Goal: Task Accomplishment & Management: Use online tool/utility

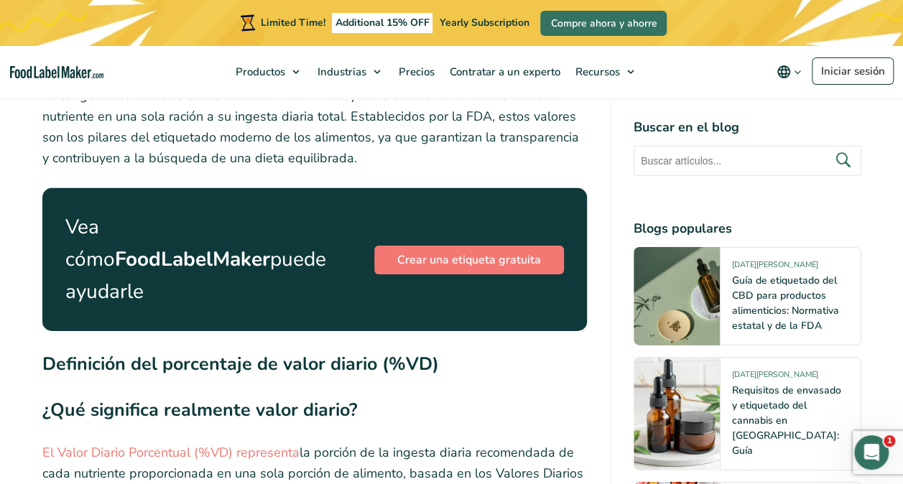
scroll to position [2105, 0]
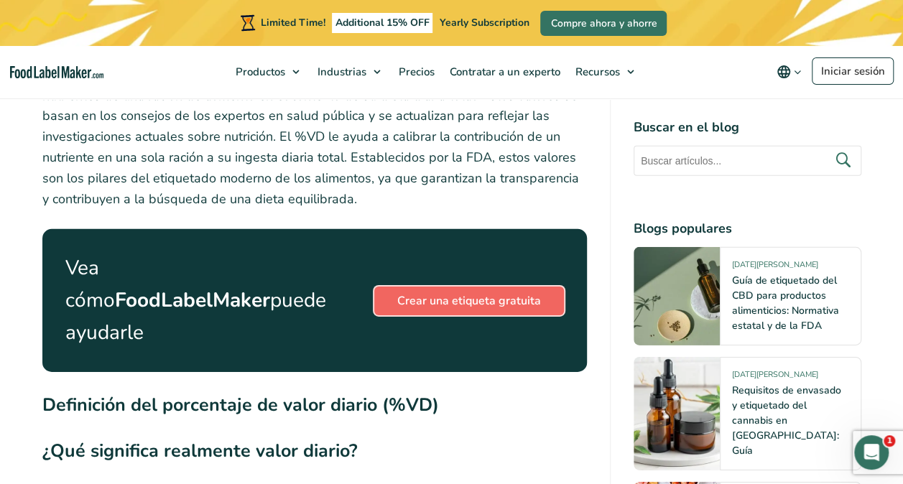
click at [475, 306] on link "Crear una etiqueta gratuita" at bounding box center [469, 301] width 190 height 29
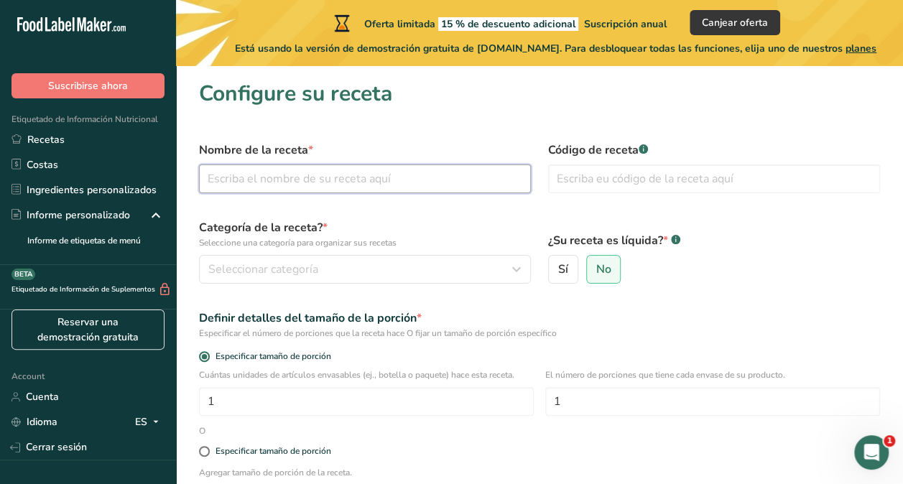
click at [392, 175] on input "text" at bounding box center [365, 178] width 332 height 29
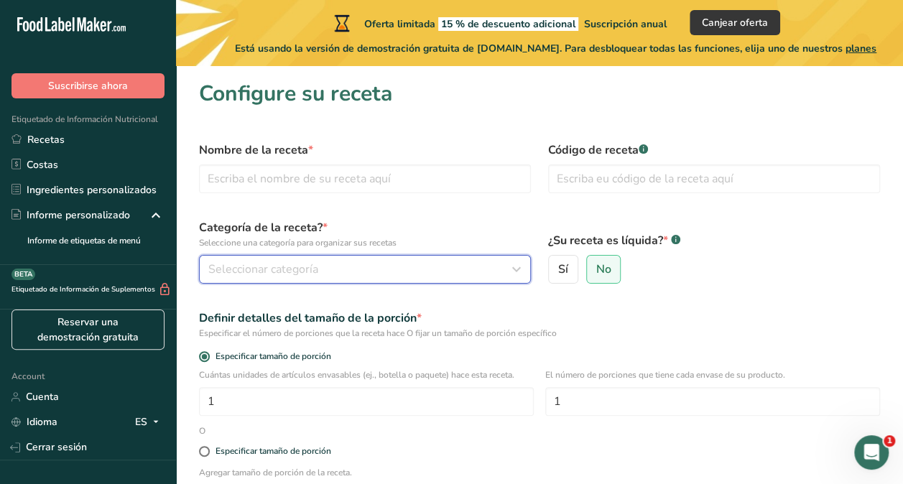
click at [491, 261] on div "Seleccionar categoría" at bounding box center [360, 269] width 305 height 17
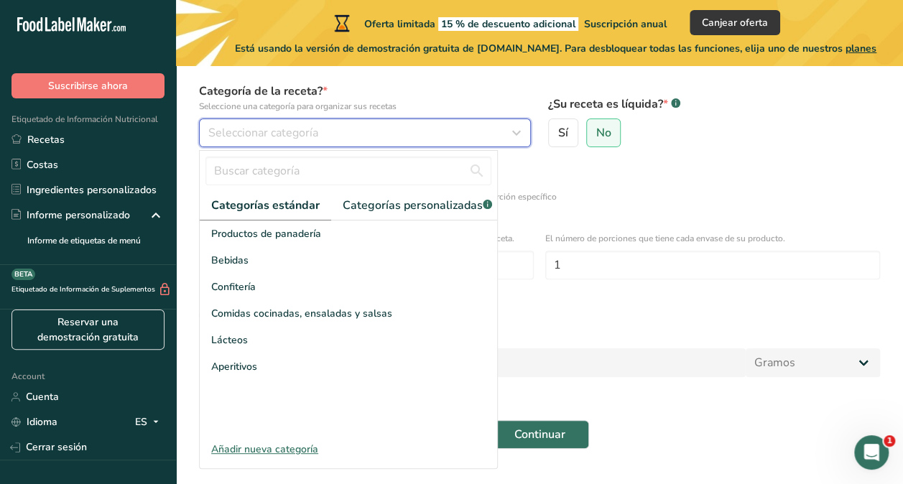
scroll to position [171, 0]
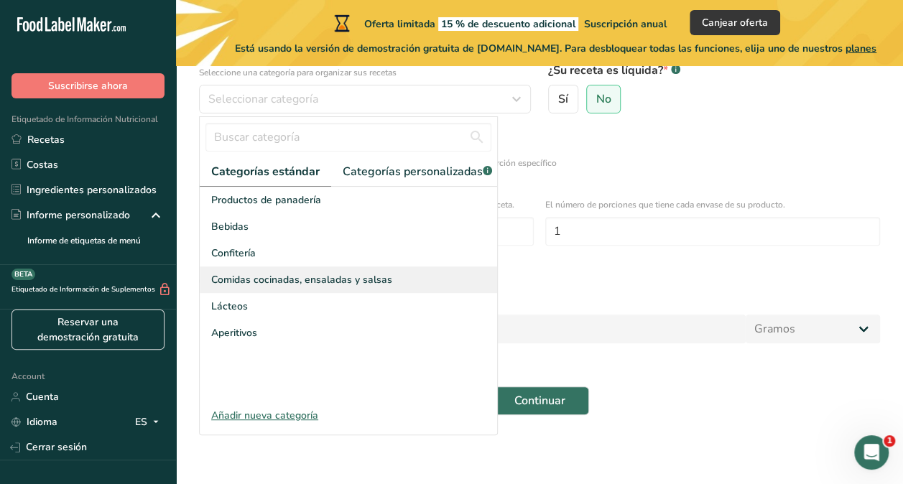
click at [282, 287] on span "Comidas cocinadas, ensaladas y salsas" at bounding box center [301, 279] width 181 height 15
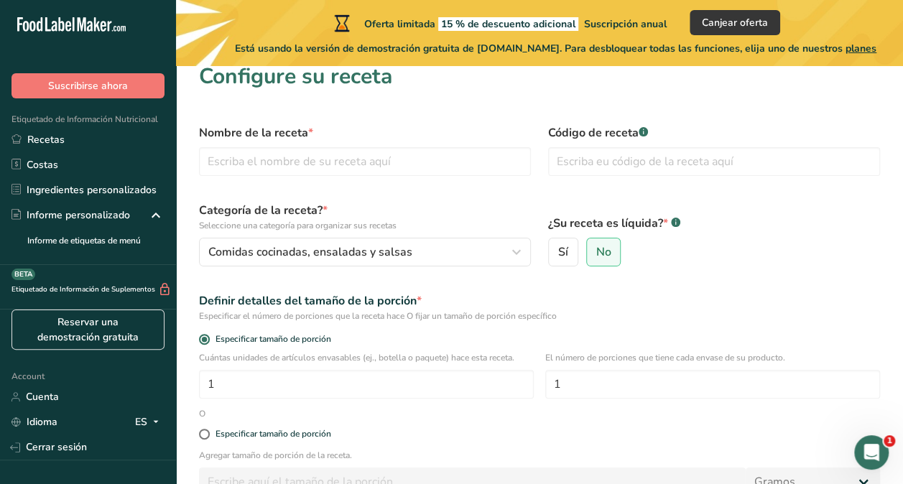
scroll to position [0, 0]
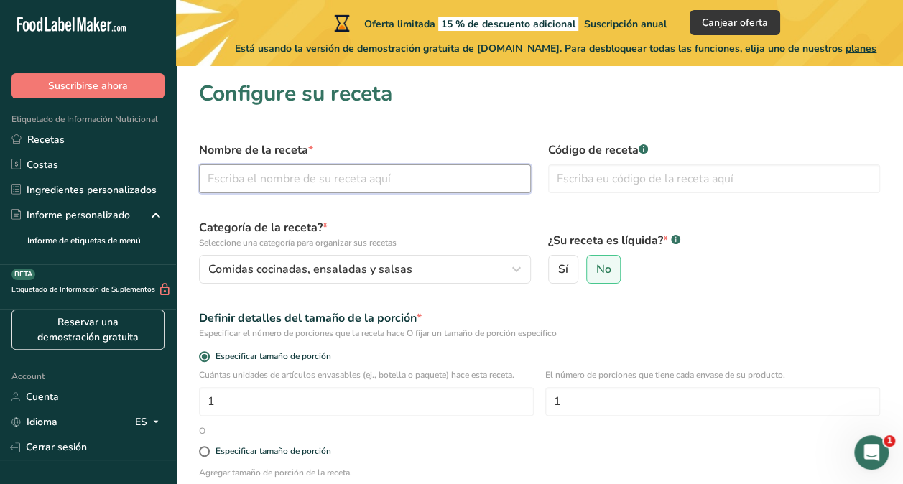
click at [312, 187] on input "text" at bounding box center [365, 178] width 332 height 29
type input "M"
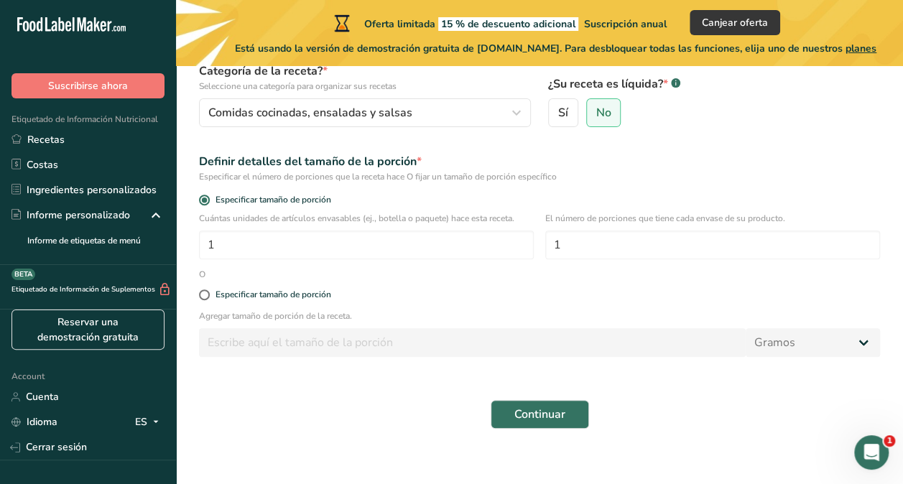
scroll to position [171, 0]
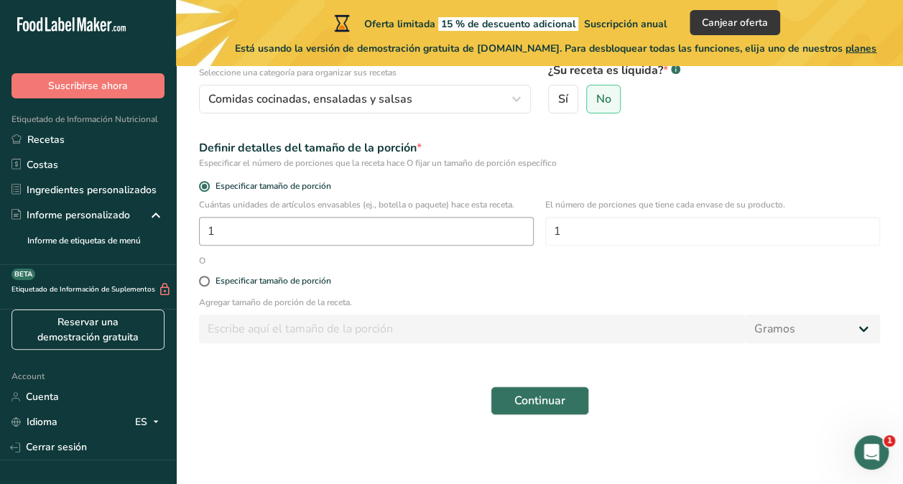
type input "Jalea de Maracuyá y Guayaba"
click at [381, 236] on input "1" at bounding box center [366, 231] width 335 height 29
click at [595, 226] on input "1" at bounding box center [712, 231] width 335 height 29
drag, startPoint x: 304, startPoint y: 233, endPoint x: 200, endPoint y: 240, distance: 103.7
click at [200, 240] on input "28.5" at bounding box center [366, 231] width 335 height 29
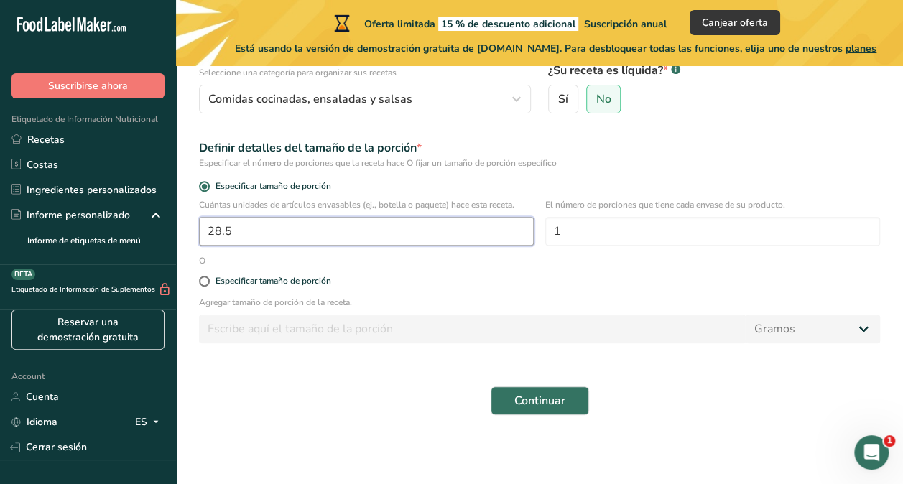
type input "1"
click at [203, 280] on span at bounding box center [204, 281] width 11 height 11
click at [203, 280] on input "Especificar tamaño de porción" at bounding box center [203, 281] width 9 height 9
radio input "true"
radio input "false"
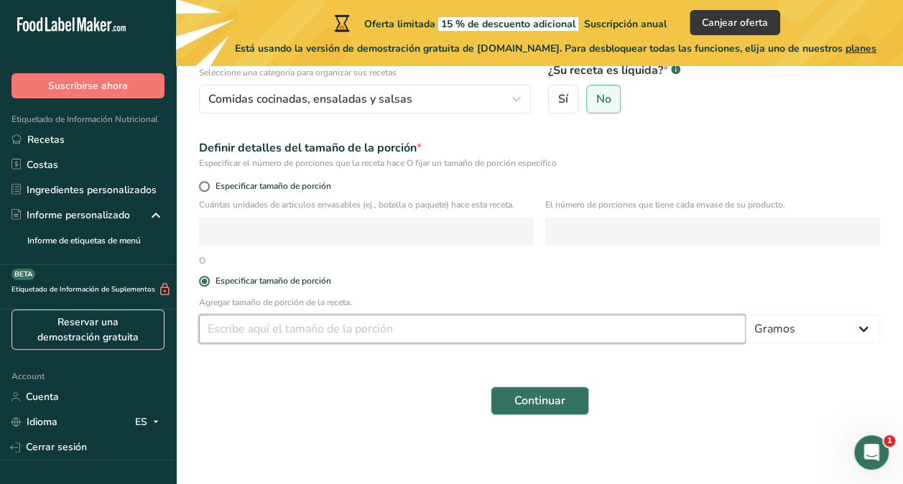
click at [259, 329] on input "number" at bounding box center [472, 329] width 547 height 29
type input "1"
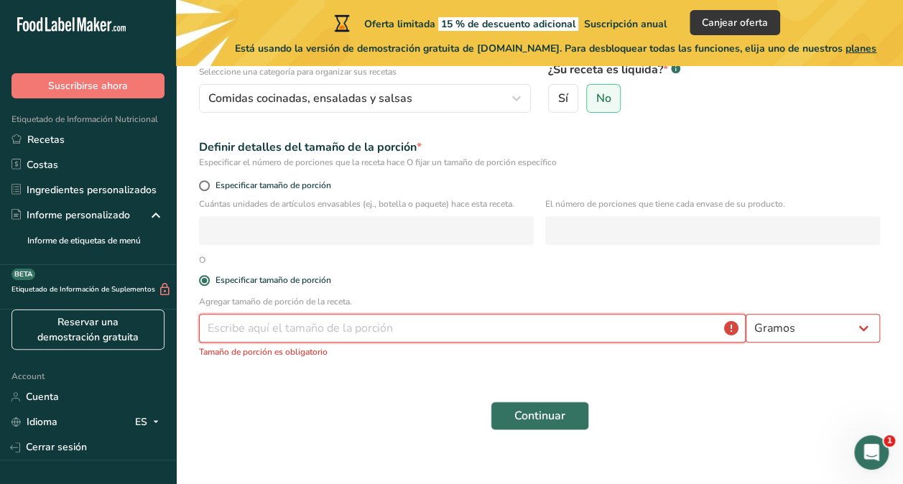
type input "2"
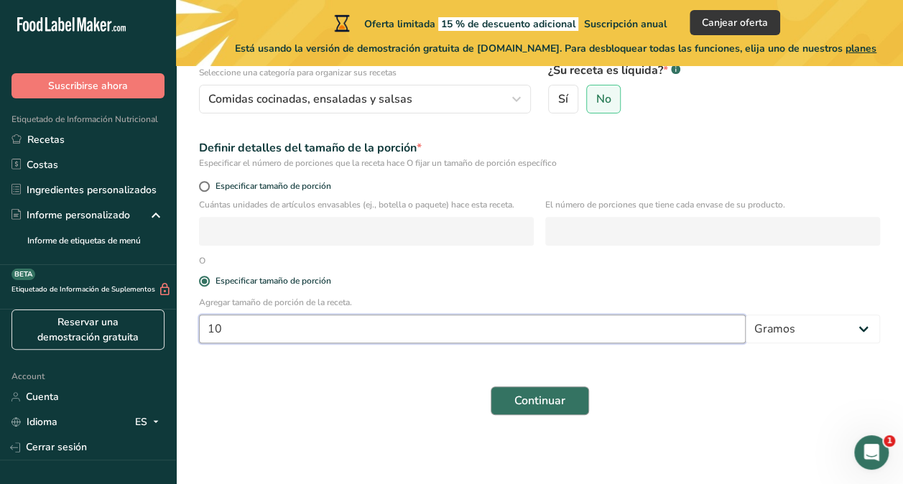
type input "10"
click at [563, 405] on span "Continuar" at bounding box center [539, 400] width 51 height 17
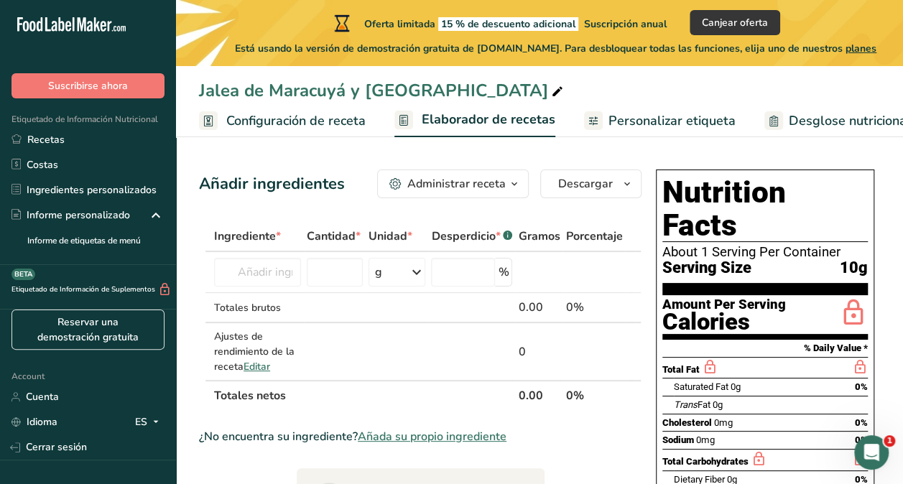
click at [689, 121] on span "Personalizar etiqueta" at bounding box center [671, 120] width 127 height 19
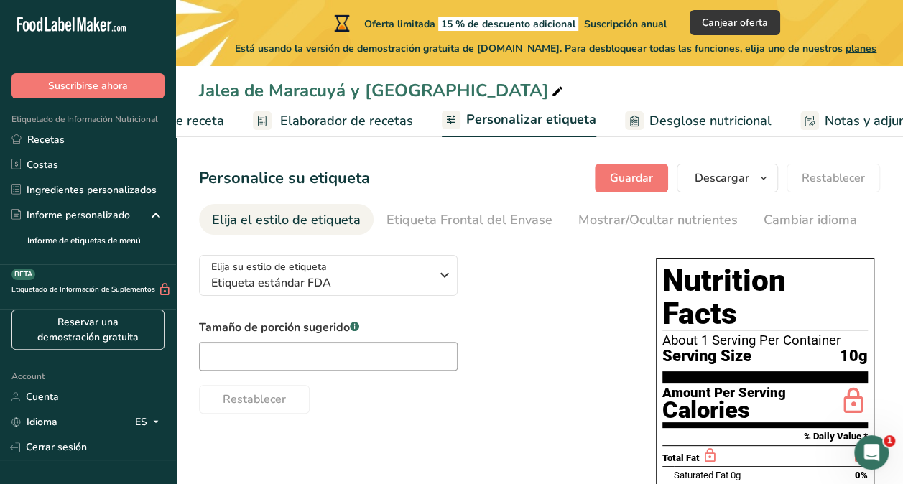
scroll to position [0, 350]
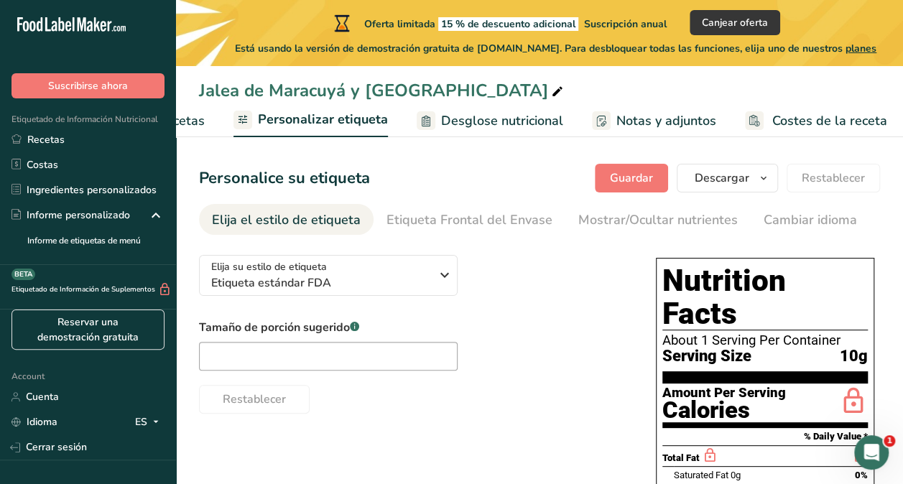
click at [736, 286] on h1 "Nutrition Facts" at bounding box center [764, 297] width 205 height 66
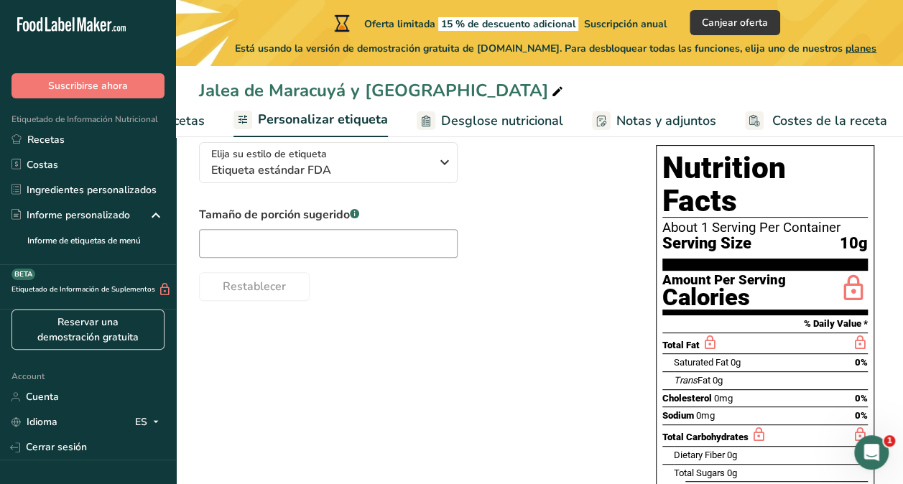
scroll to position [98, 0]
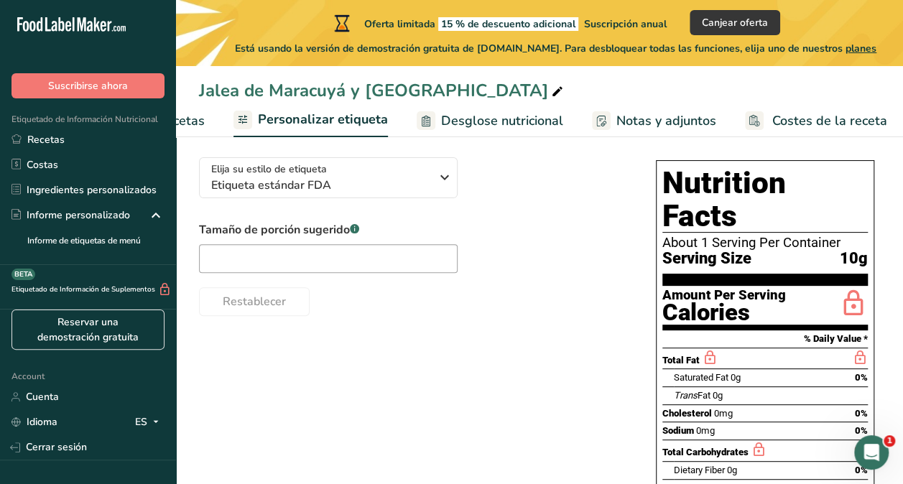
click at [651, 119] on span "Notas y adjuntos" at bounding box center [666, 120] width 100 height 19
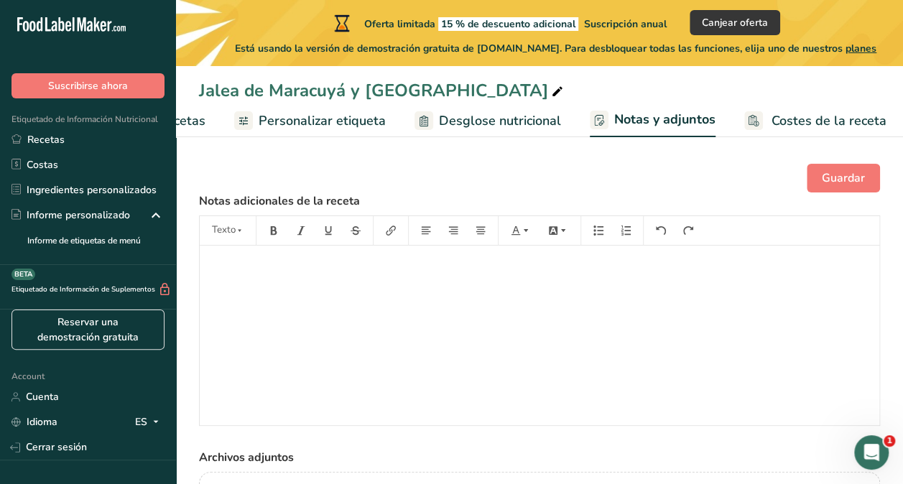
click at [498, 121] on span "Desglose nutricional" at bounding box center [500, 120] width 122 height 19
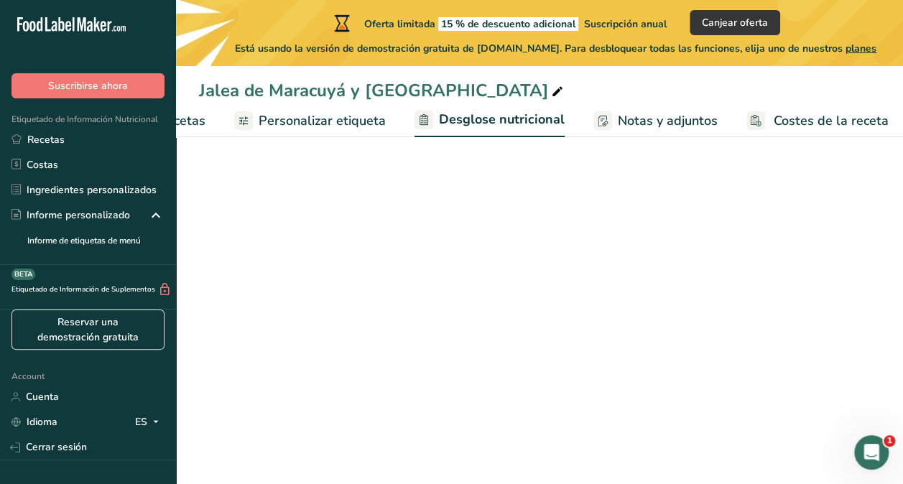
select select "Calories"
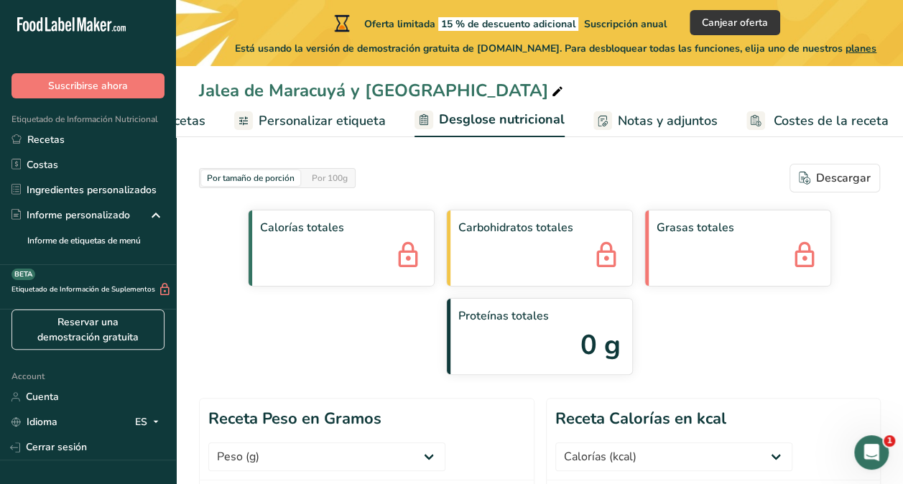
click at [346, 126] on span "Personalizar etiqueta" at bounding box center [322, 120] width 127 height 19
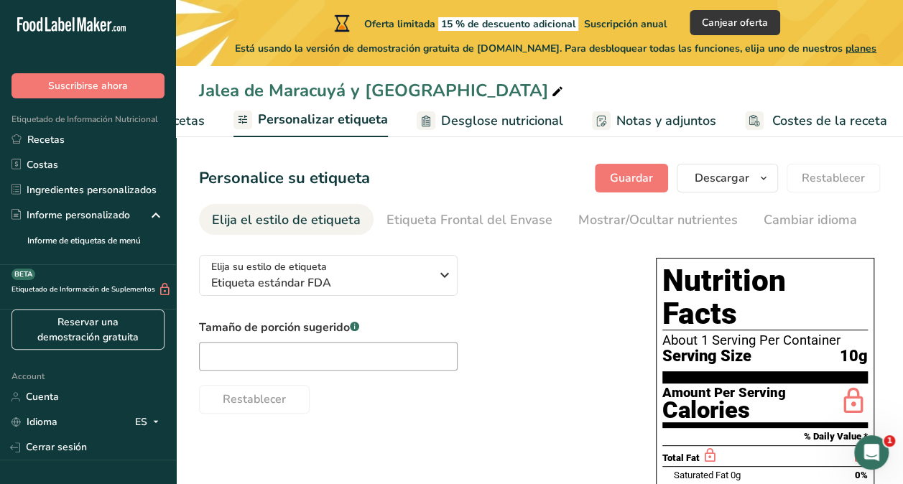
click at [761, 333] on div "About 1 Serving Per Container" at bounding box center [764, 340] width 205 height 14
click at [821, 223] on div "Cambiar idioma" at bounding box center [809, 219] width 93 height 19
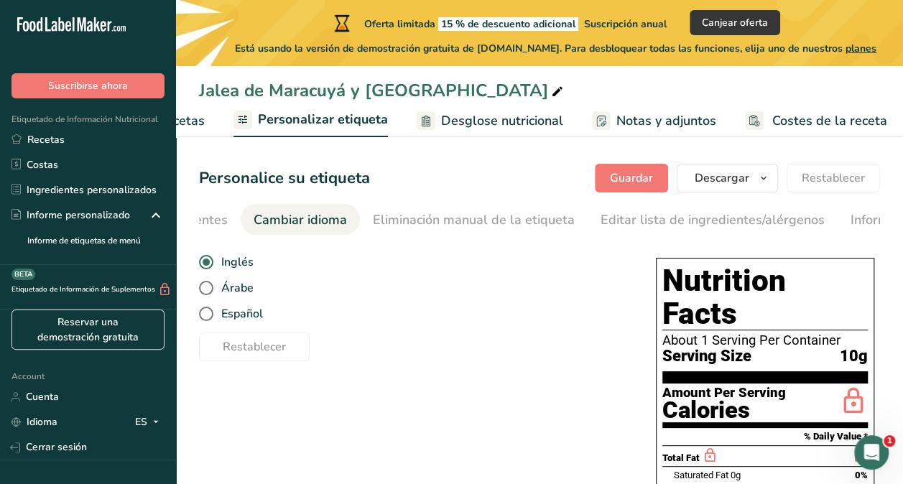
scroll to position [0, 540]
click at [209, 309] on div "Inglés Árabe Español" at bounding box center [413, 288] width 428 height 78
click at [205, 315] on span at bounding box center [206, 314] width 14 height 14
click at [205, 315] on input "Español" at bounding box center [203, 314] width 9 height 9
radio input "true"
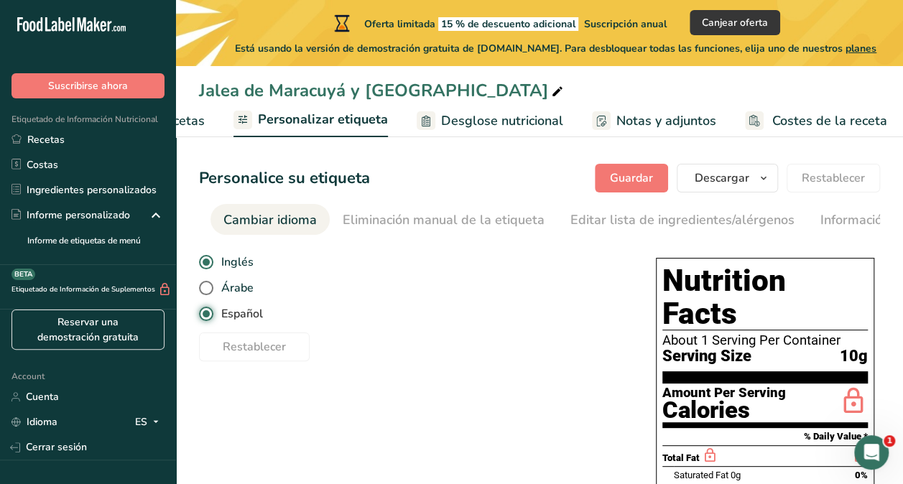
radio input "false"
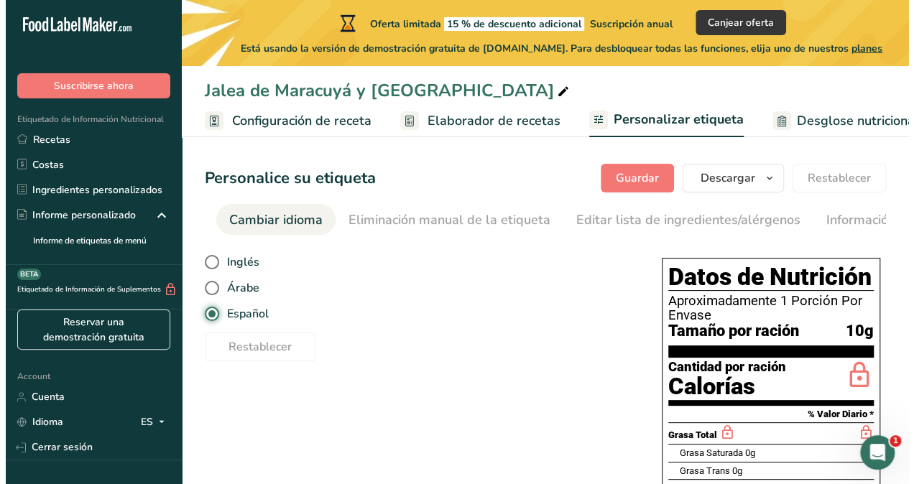
scroll to position [0, 0]
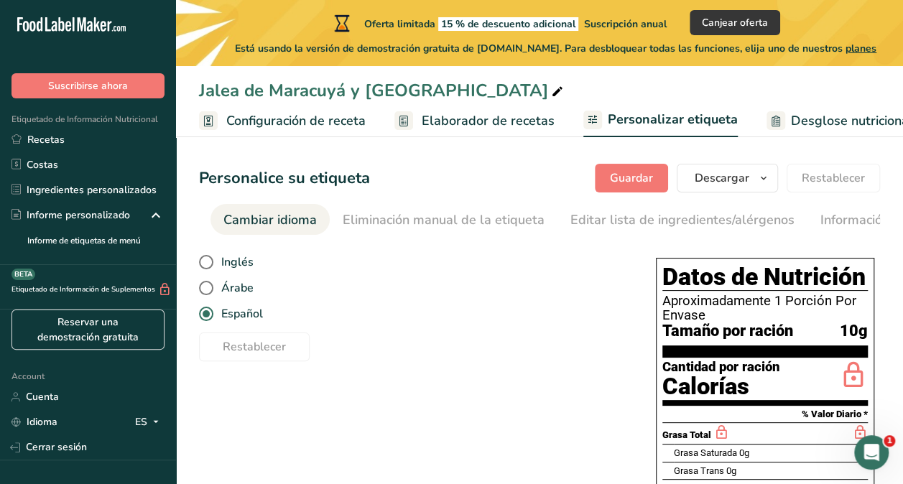
click at [299, 121] on span "Configuración de receta" at bounding box center [295, 120] width 139 height 19
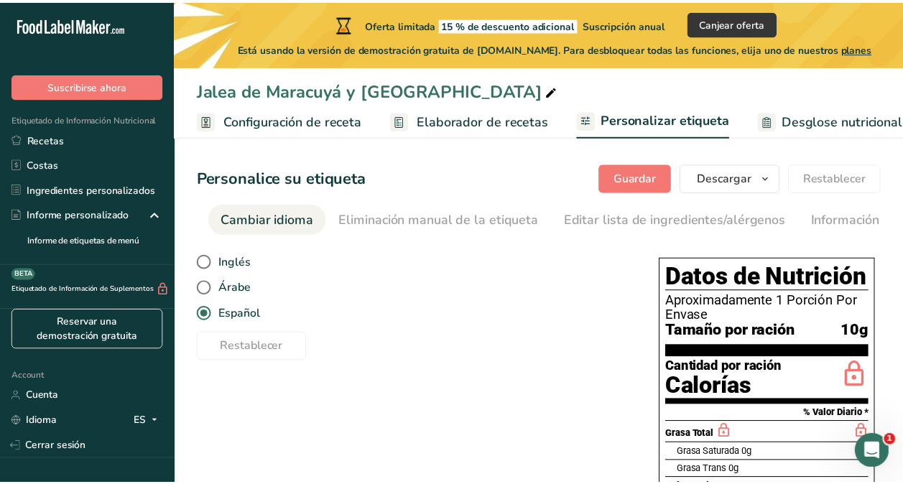
scroll to position [0, 5]
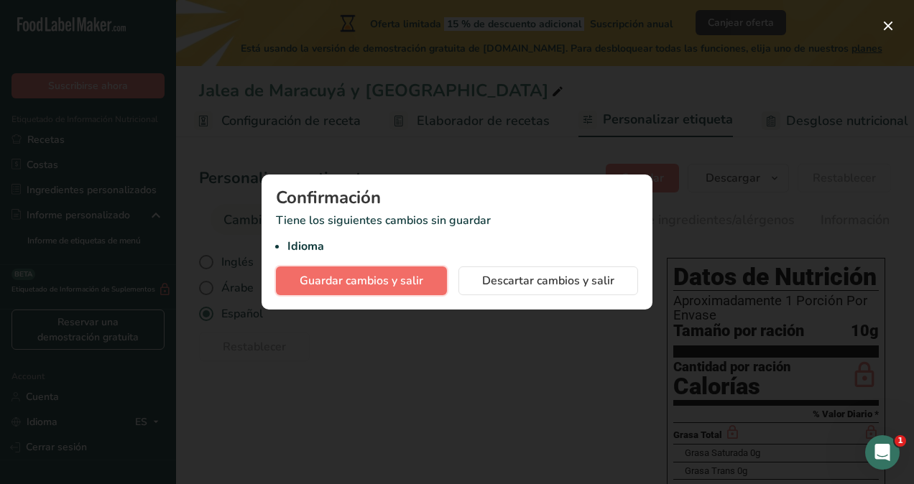
click at [388, 281] on span "Guardar cambios y salir" at bounding box center [361, 280] width 124 height 17
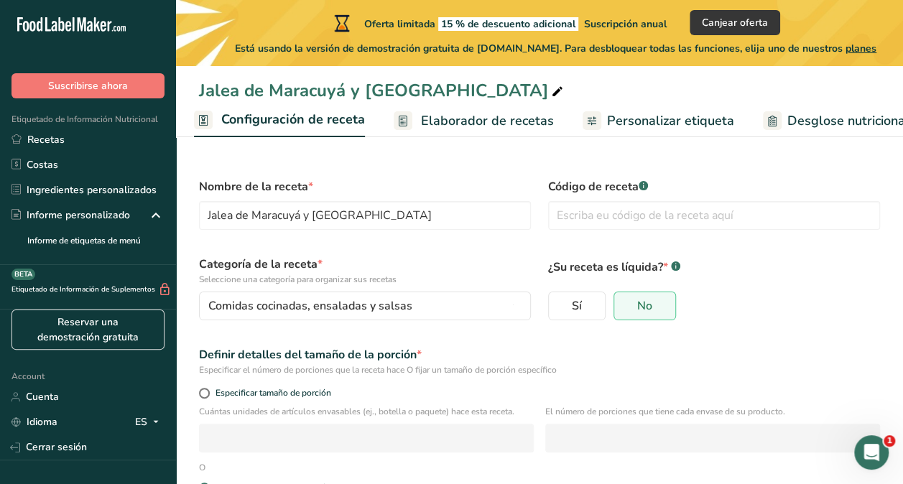
scroll to position [149, 0]
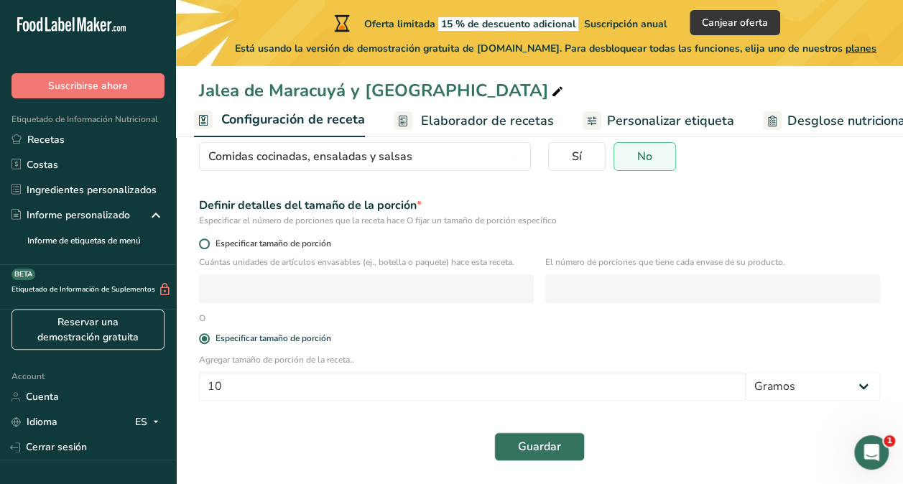
click at [211, 244] on span "Especificar tamaño de porción" at bounding box center [270, 243] width 121 height 11
click at [208, 244] on input "Especificar tamaño de porción" at bounding box center [203, 243] width 9 height 9
radio input "true"
radio input "false"
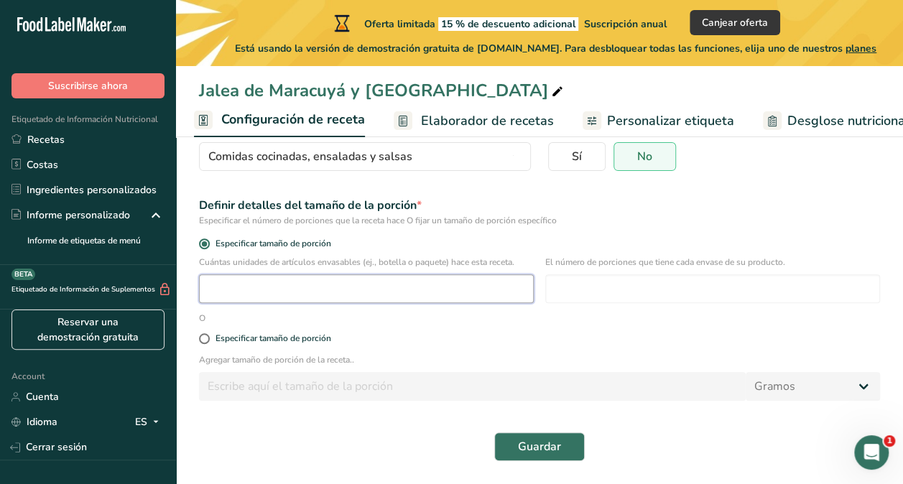
click at [259, 286] on input "number" at bounding box center [366, 288] width 335 height 29
click at [656, 282] on input "number" at bounding box center [712, 288] width 335 height 29
click at [373, 291] on input "number" at bounding box center [366, 288] width 335 height 29
type input "1"
click at [585, 294] on input "number" at bounding box center [712, 288] width 335 height 29
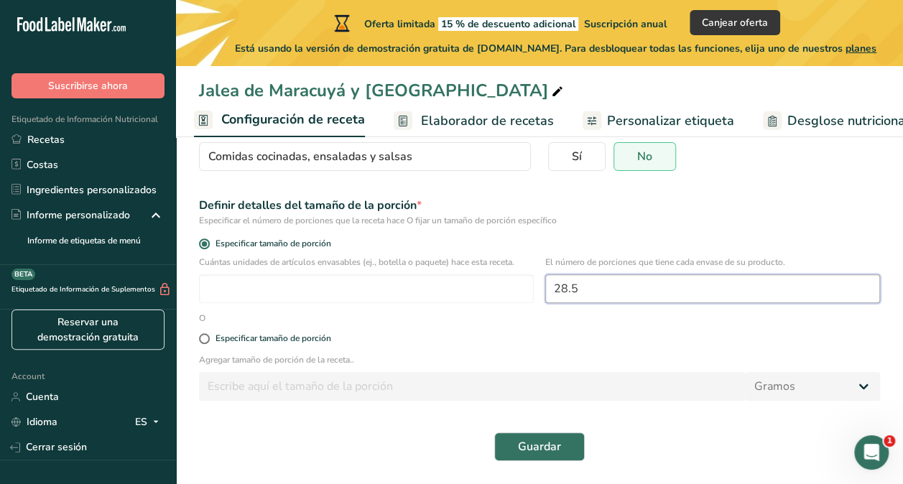
type input "28.5"
click at [720, 192] on div "Definir detalles del tamaño de la porción * Especificar el número de porciones …" at bounding box center [539, 211] width 698 height 47
click at [317, 292] on input "number" at bounding box center [366, 288] width 335 height 29
type input "1"
click at [550, 449] on span "Guardar" at bounding box center [539, 446] width 43 height 17
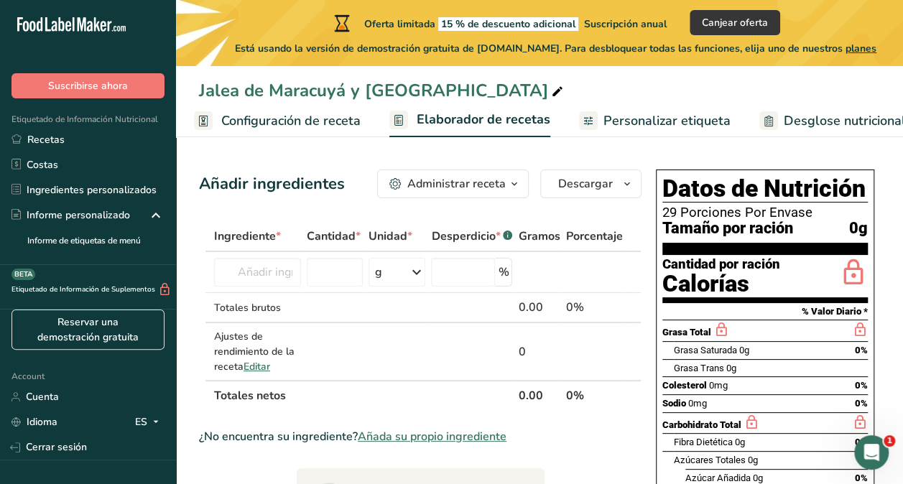
click at [282, 122] on span "Configuración de receta" at bounding box center [290, 120] width 139 height 19
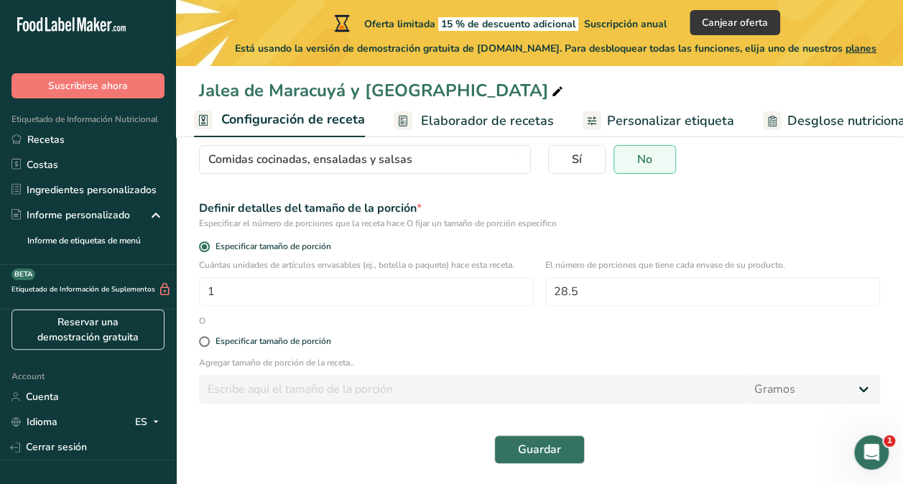
scroll to position [149, 0]
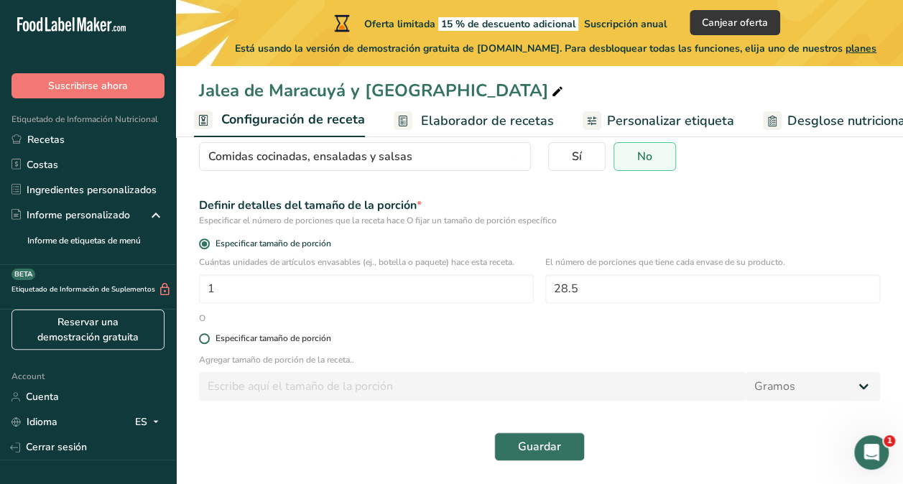
click at [205, 340] on span at bounding box center [204, 338] width 11 height 11
click at [205, 340] on input "Especificar tamaño de porción" at bounding box center [203, 338] width 9 height 9
radio input "true"
radio input "false"
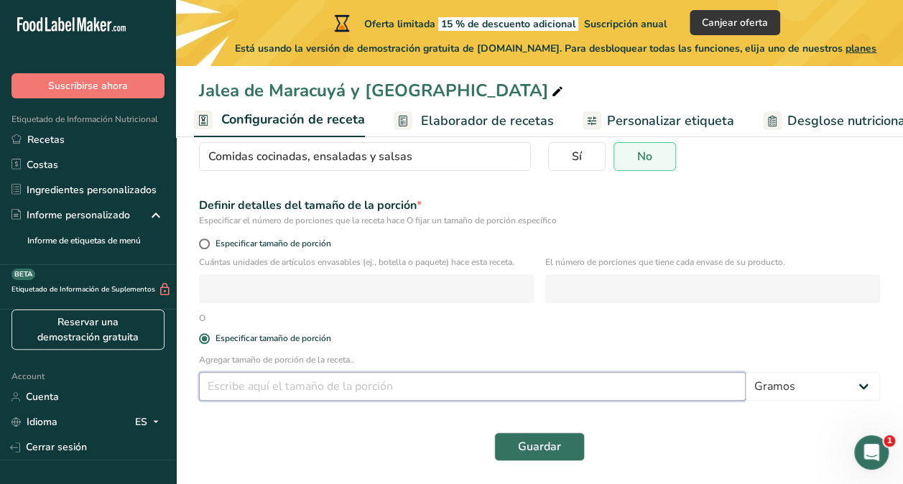
click at [243, 384] on input "number" at bounding box center [472, 386] width 547 height 29
type input "10"
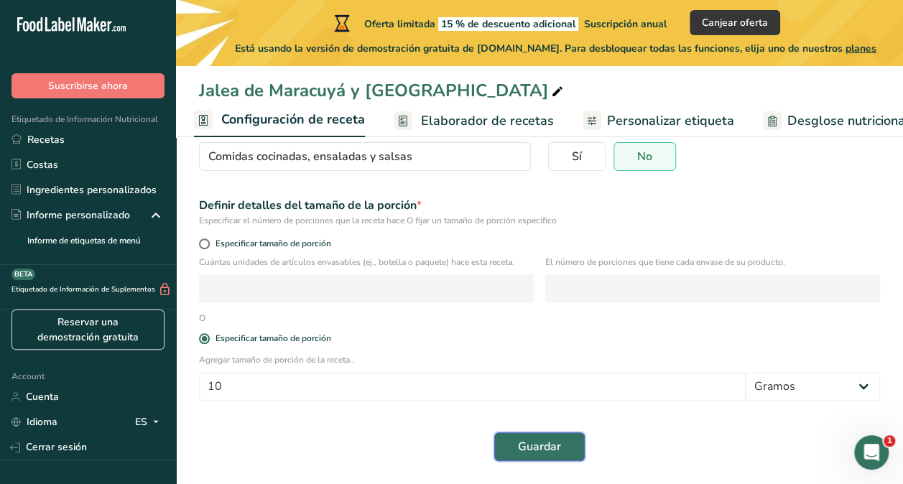
click at [544, 451] on span "Guardar" at bounding box center [539, 446] width 43 height 17
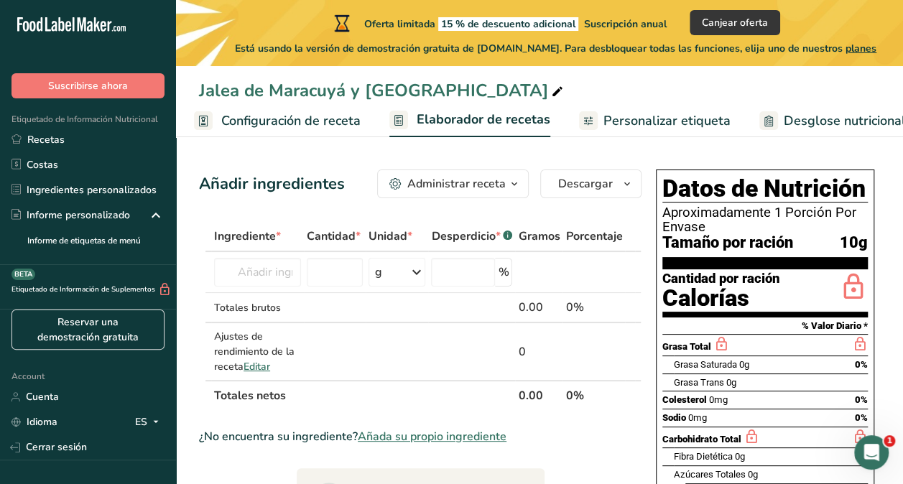
click at [653, 125] on span "Personalizar etiqueta" at bounding box center [666, 120] width 127 height 19
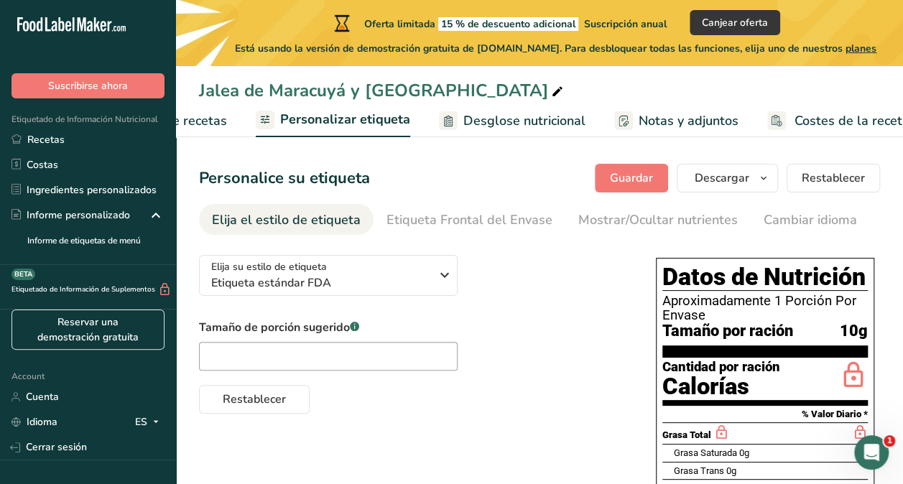
scroll to position [0, 350]
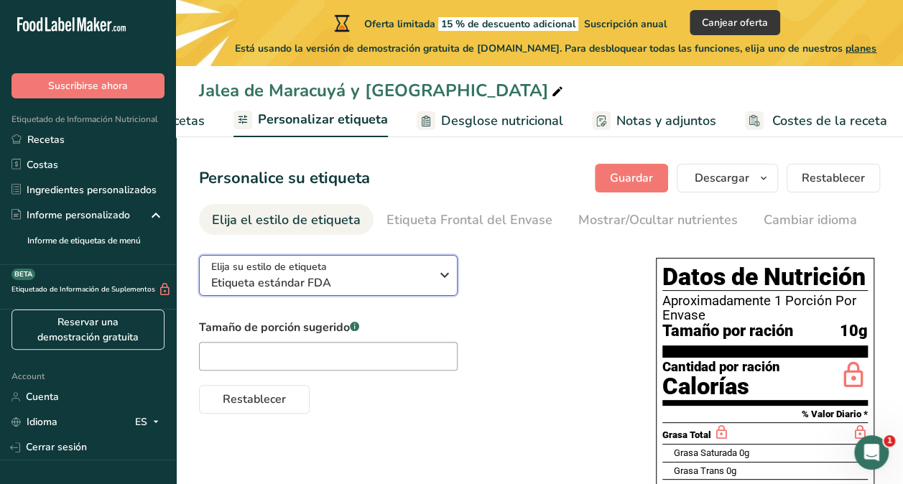
click at [440, 279] on icon "button" at bounding box center [444, 275] width 17 height 26
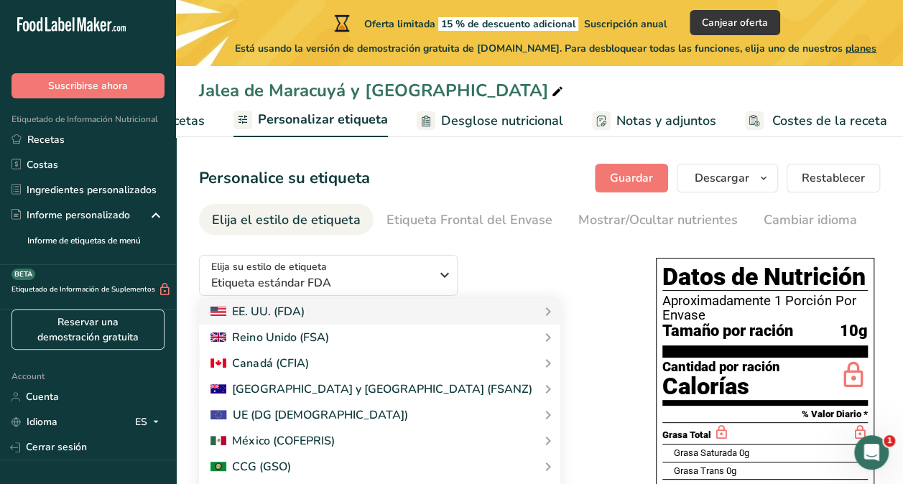
click at [569, 310] on div "Elija su estilo de etiqueta Etiqueta estándar FDA EE. UU. (FDA) Etiqueta estánd…" at bounding box center [413, 328] width 428 height 170
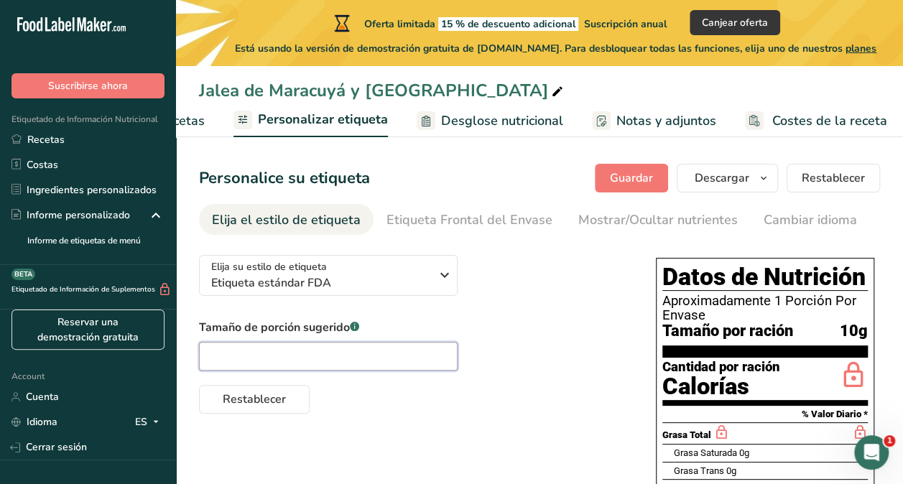
click at [386, 357] on input "text" at bounding box center [328, 356] width 259 height 29
type input "1"
type input "2"
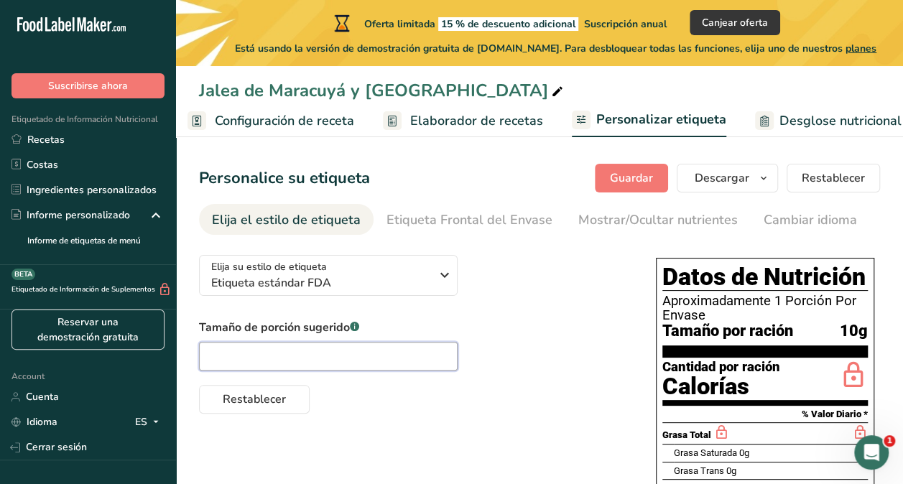
scroll to position [0, 5]
click at [289, 120] on span "Configuración de receta" at bounding box center [290, 120] width 139 height 19
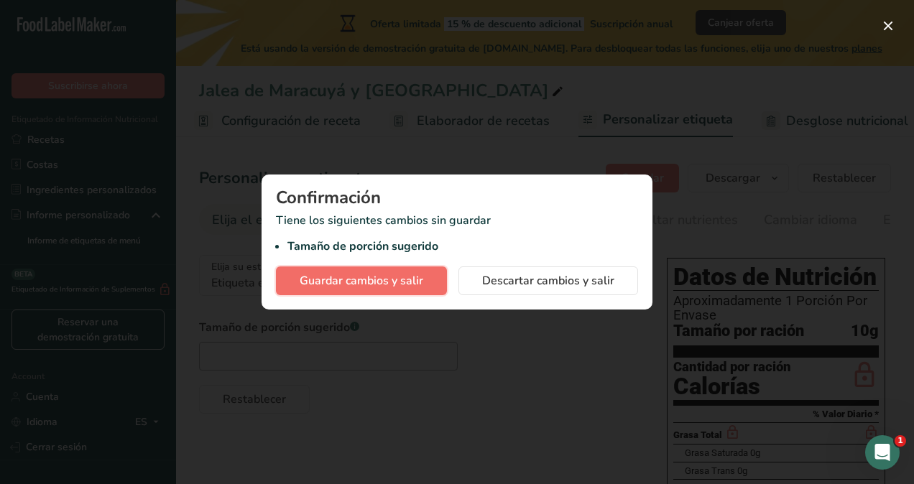
click at [404, 280] on span "Guardar cambios y salir" at bounding box center [361, 280] width 124 height 17
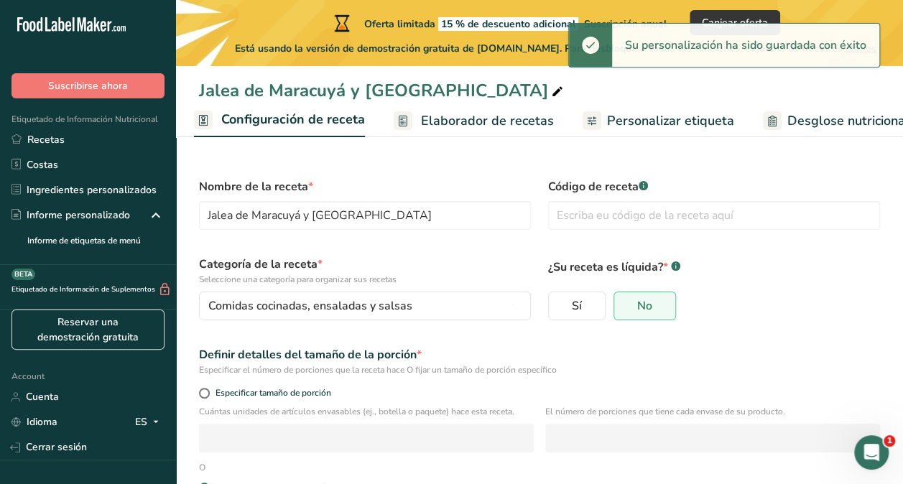
scroll to position [149, 0]
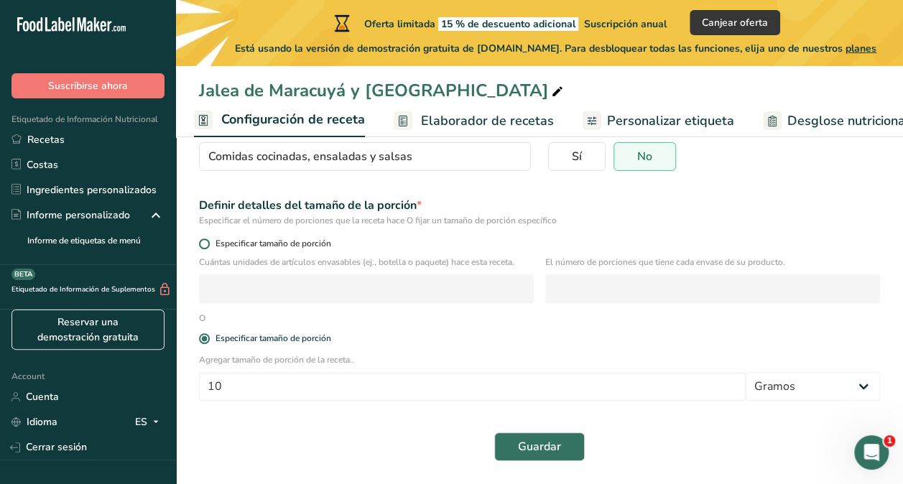
click at [208, 240] on span at bounding box center [204, 243] width 11 height 11
click at [208, 240] on input "Especificar tamaño de porción" at bounding box center [203, 243] width 9 height 9
radio input "true"
radio input "false"
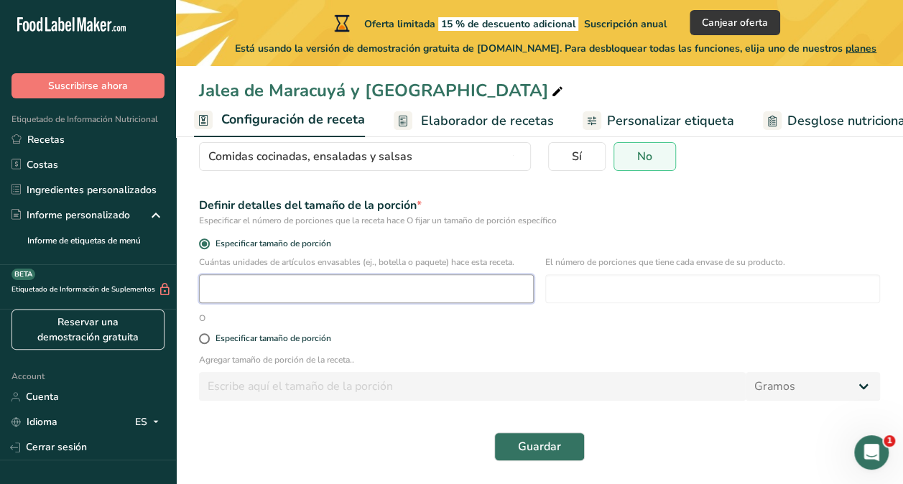
click at [284, 280] on input "number" at bounding box center [366, 288] width 335 height 29
click at [639, 297] on input "number" at bounding box center [712, 288] width 335 height 29
click at [409, 284] on input "number" at bounding box center [366, 288] width 335 height 29
type input "1"
click at [597, 284] on input "number" at bounding box center [712, 288] width 335 height 29
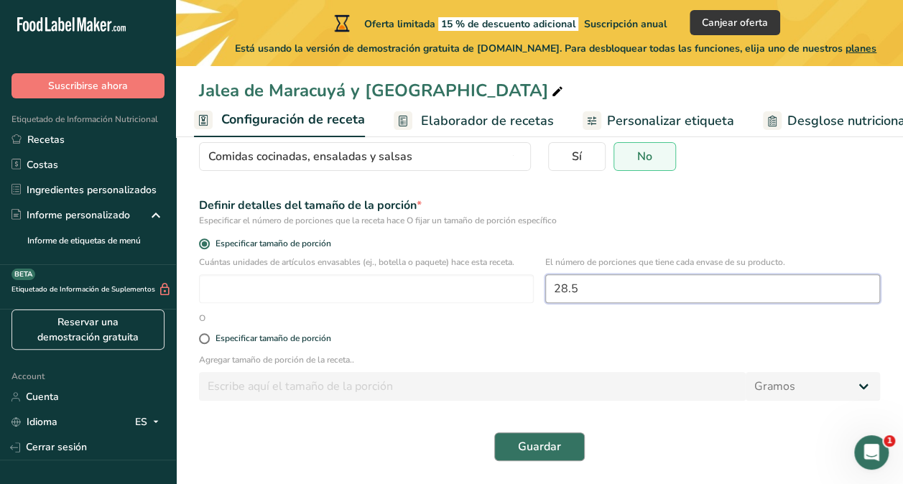
type input "28.5"
click at [526, 442] on span "Guardar" at bounding box center [539, 446] width 43 height 17
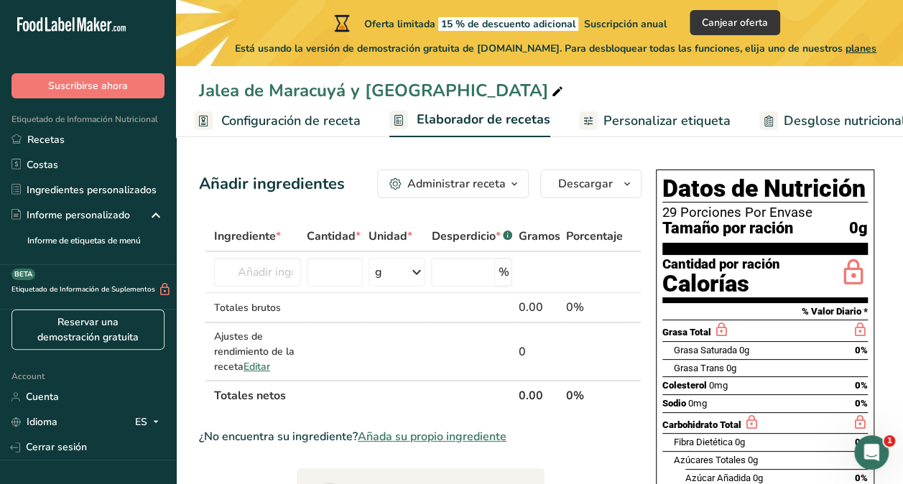
click at [655, 118] on span "Personalizar etiqueta" at bounding box center [666, 120] width 127 height 19
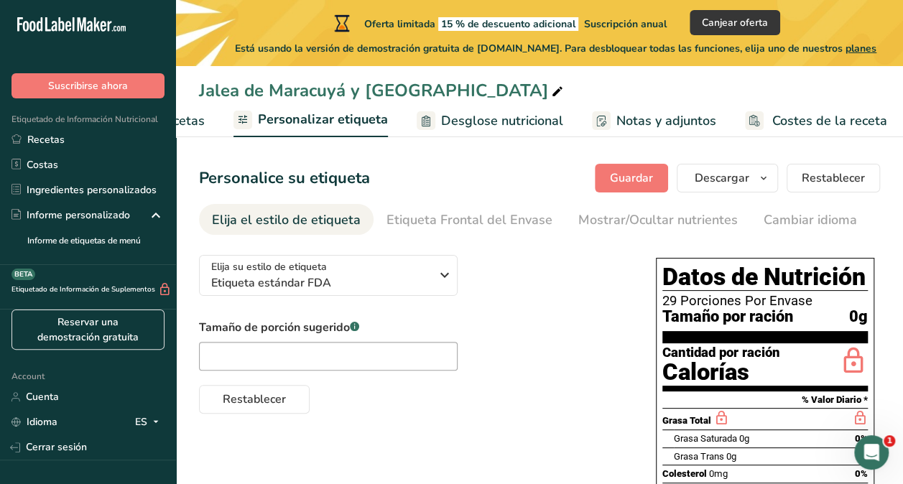
scroll to position [83, 0]
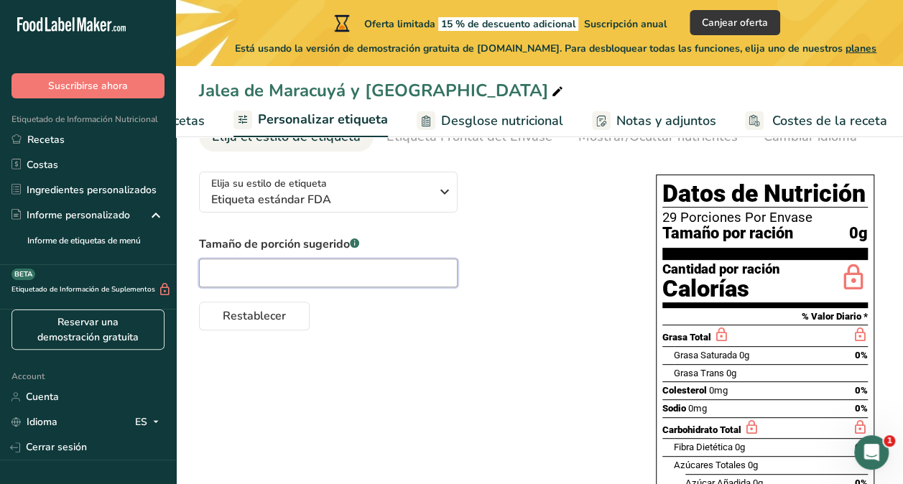
click at [320, 275] on input "text" at bounding box center [328, 273] width 259 height 29
type input "2"
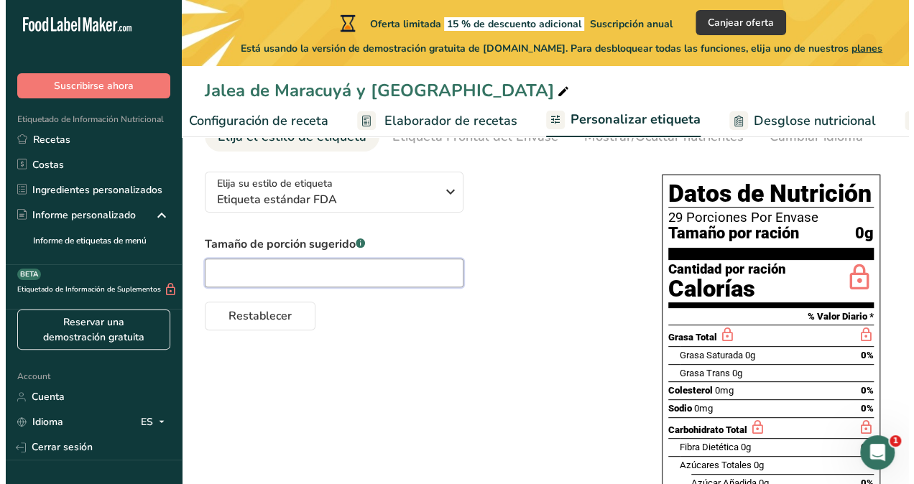
scroll to position [0, 0]
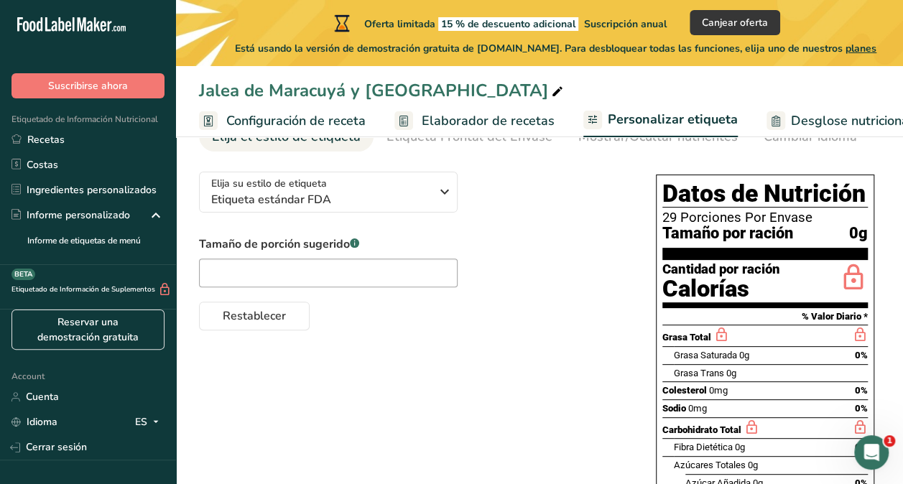
click at [318, 124] on span "Configuración de receta" at bounding box center [295, 120] width 139 height 19
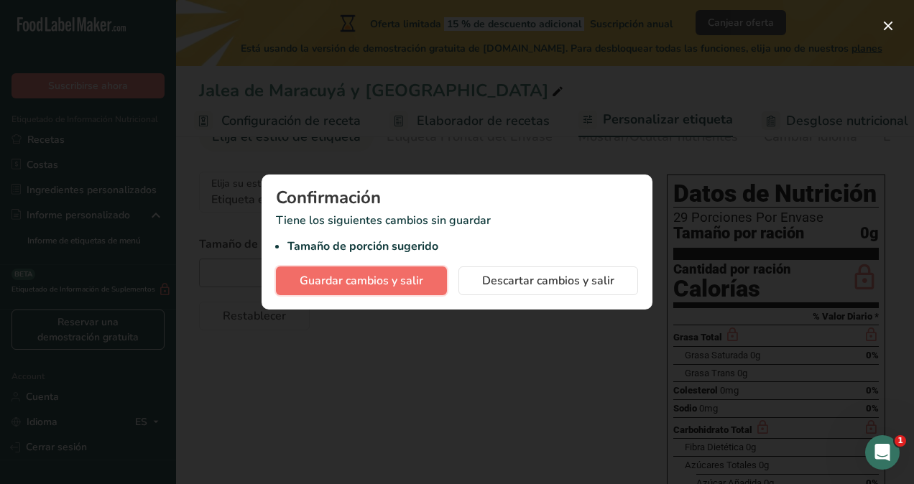
click at [397, 282] on span "Guardar cambios y salir" at bounding box center [361, 280] width 124 height 17
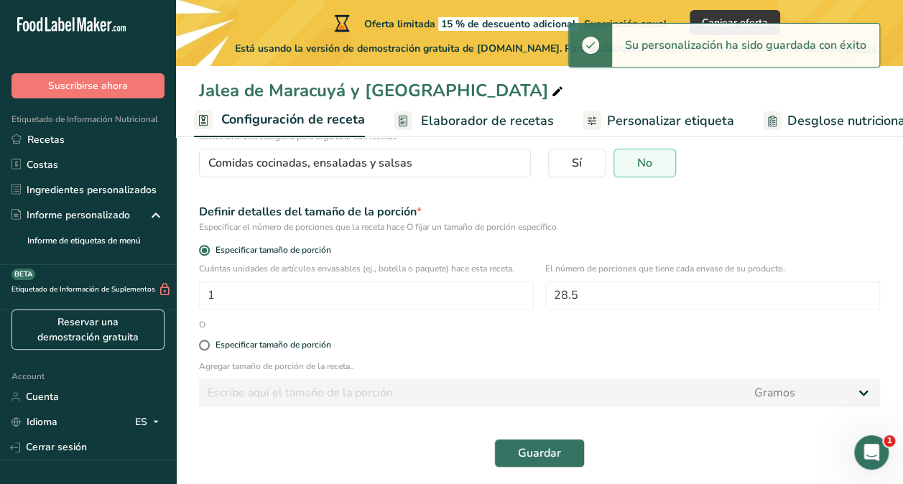
scroll to position [149, 0]
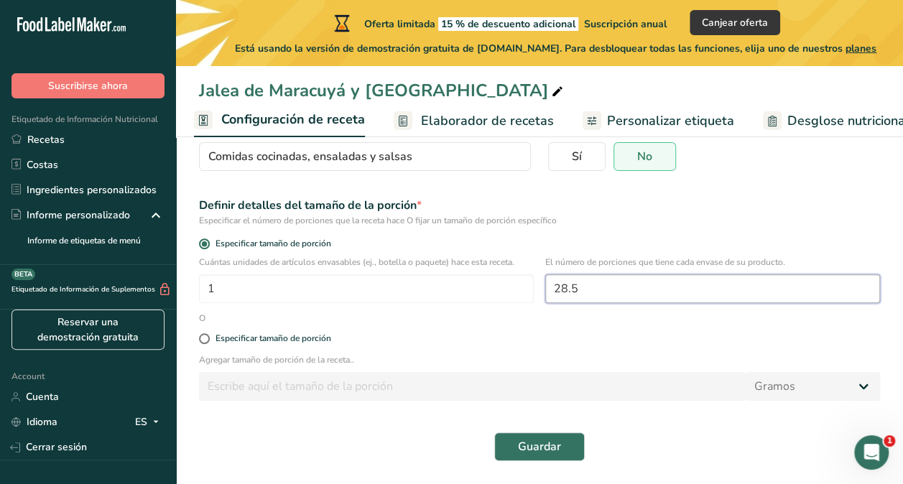
click at [588, 291] on input "28.5" at bounding box center [712, 288] width 335 height 29
click at [205, 342] on span at bounding box center [204, 338] width 11 height 11
click at [205, 342] on input "Especificar tamaño de porción" at bounding box center [203, 338] width 9 height 9
radio input "true"
radio input "false"
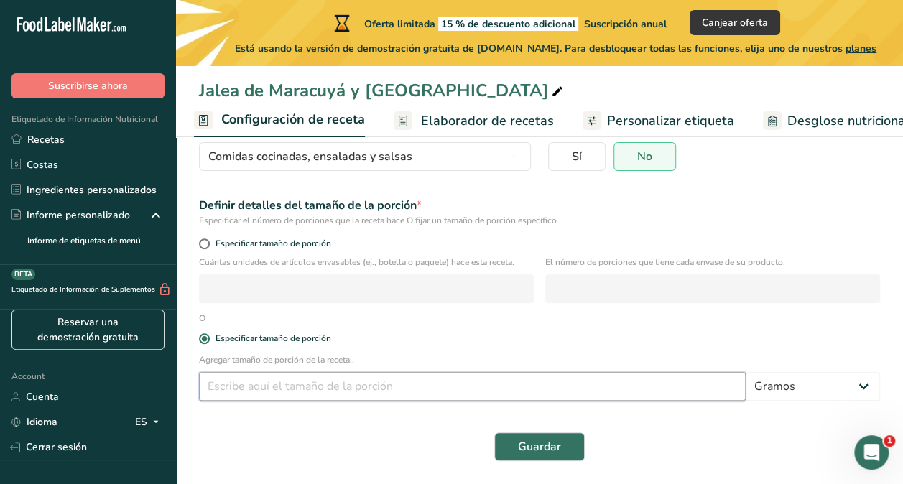
click at [348, 386] on input "number" at bounding box center [472, 386] width 547 height 29
type input "10"
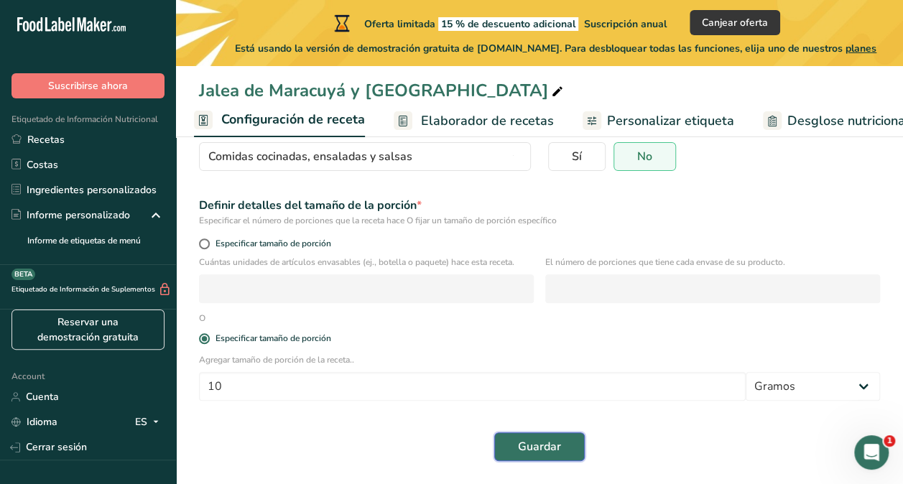
click at [558, 449] on span "Guardar" at bounding box center [539, 446] width 43 height 17
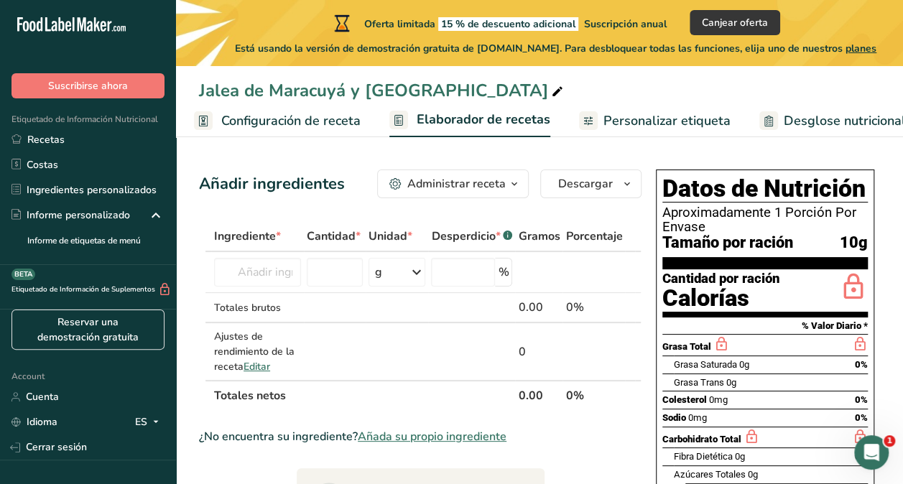
click at [656, 115] on span "Personalizar etiqueta" at bounding box center [666, 120] width 127 height 19
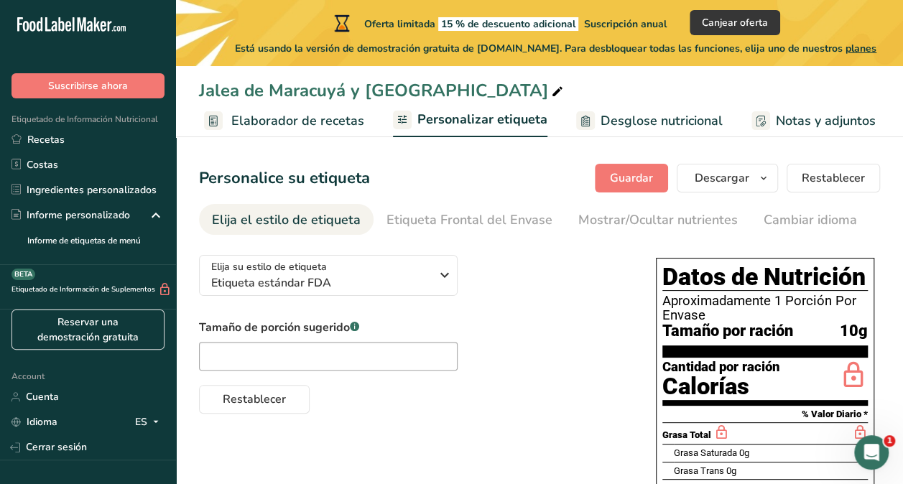
scroll to position [0, 350]
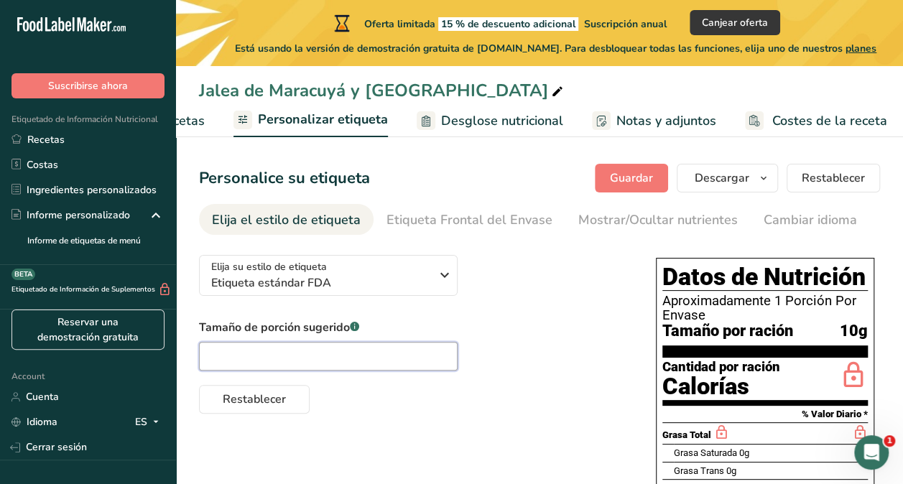
click at [326, 356] on input "text" at bounding box center [328, 356] width 259 height 29
type input "1"
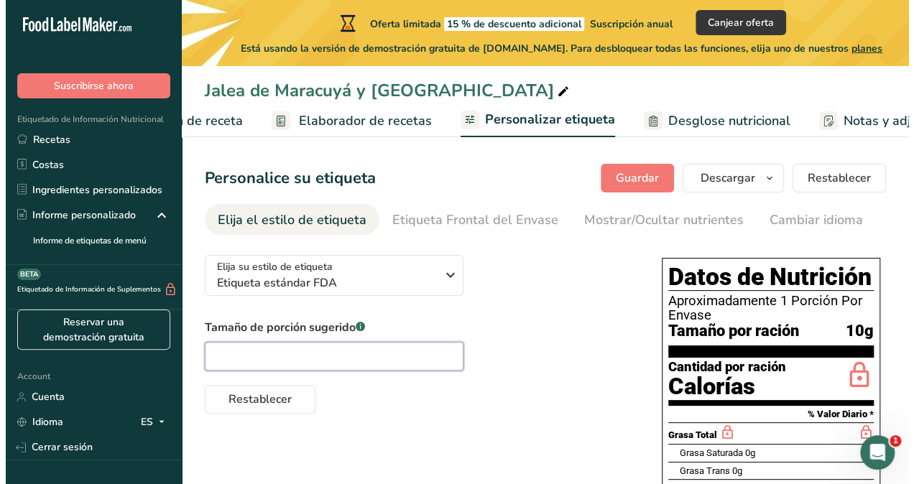
scroll to position [0, 0]
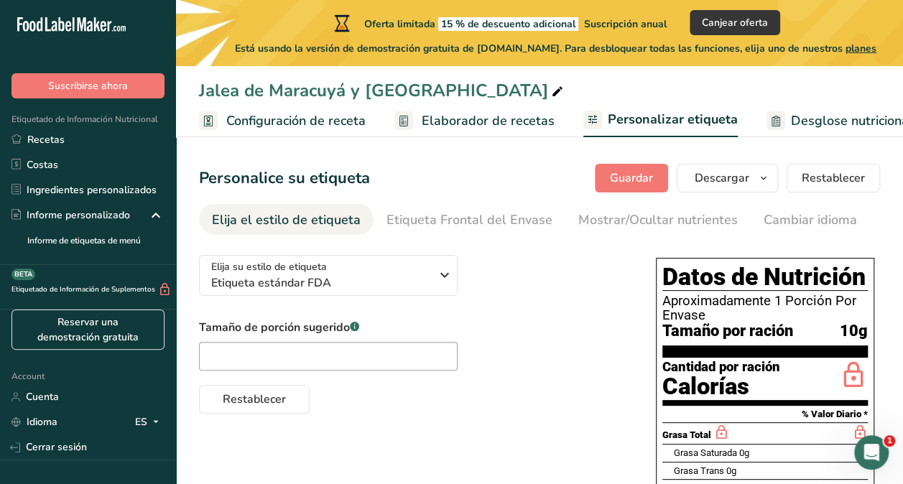
click at [282, 121] on span "Configuración de receta" at bounding box center [295, 120] width 139 height 19
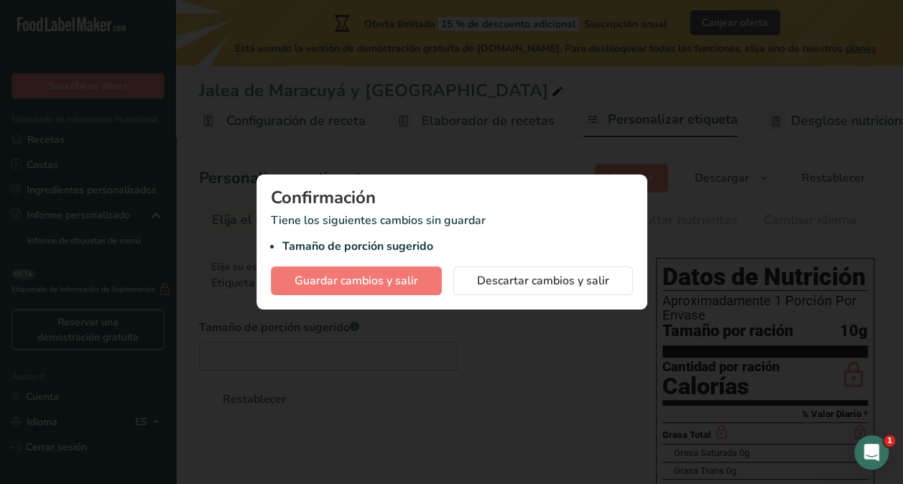
scroll to position [0, 5]
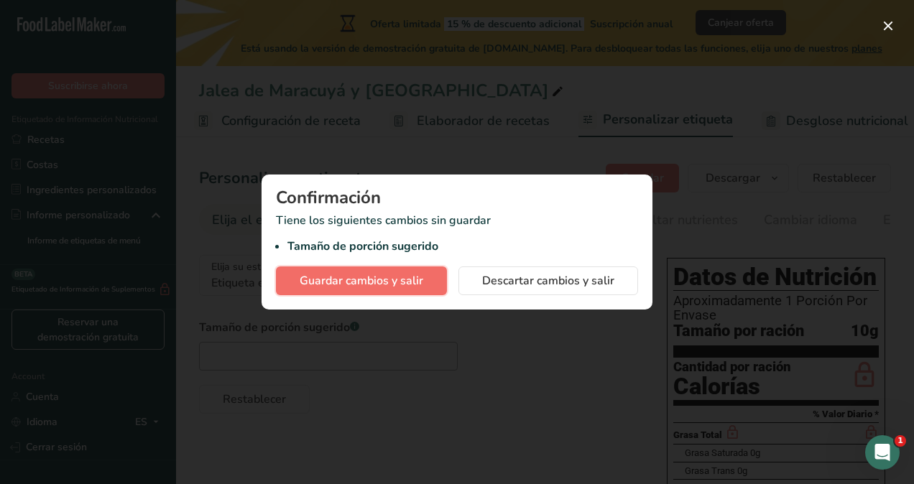
click at [361, 283] on span "Guardar cambios y salir" at bounding box center [361, 280] width 124 height 17
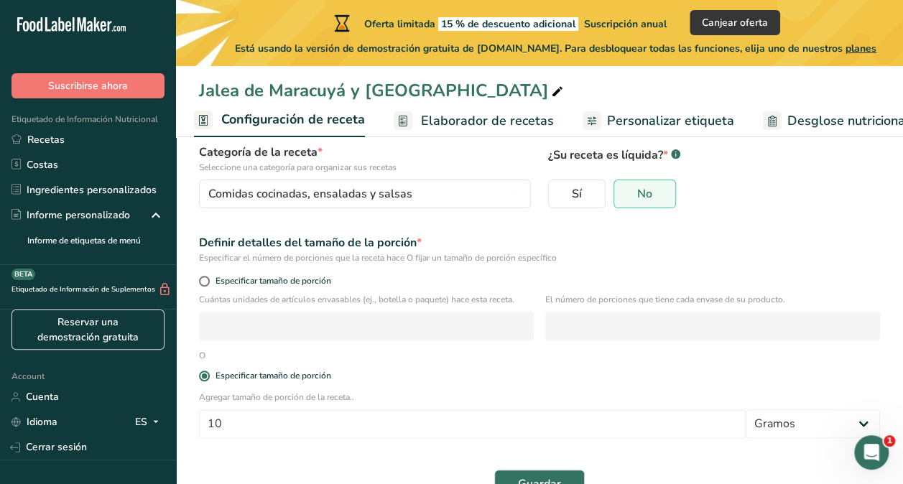
scroll to position [113, 0]
click at [205, 282] on span at bounding box center [204, 279] width 11 height 11
click at [205, 282] on input "Especificar tamaño de porción" at bounding box center [203, 279] width 9 height 9
radio input "true"
radio input "false"
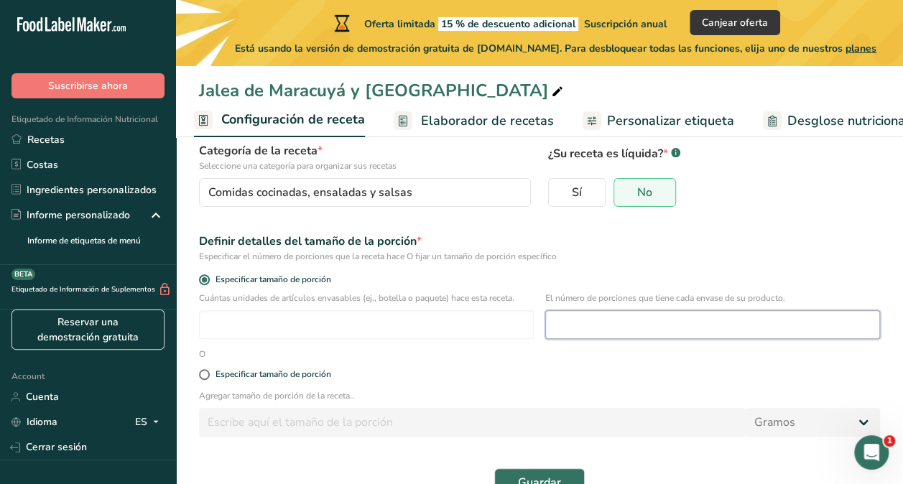
click at [659, 329] on input "number" at bounding box center [712, 324] width 335 height 29
type input "2"
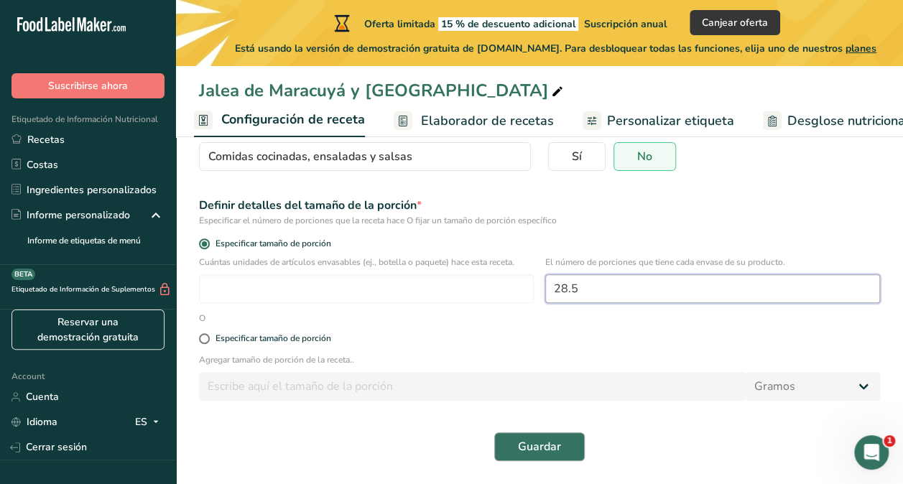
type input "28.5"
click at [538, 451] on span "Guardar" at bounding box center [539, 446] width 43 height 17
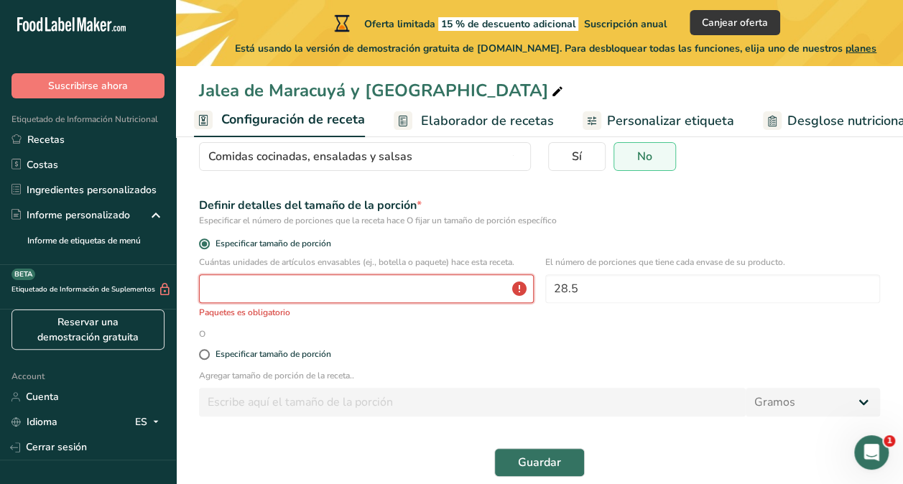
click at [388, 288] on input "number" at bounding box center [366, 288] width 335 height 29
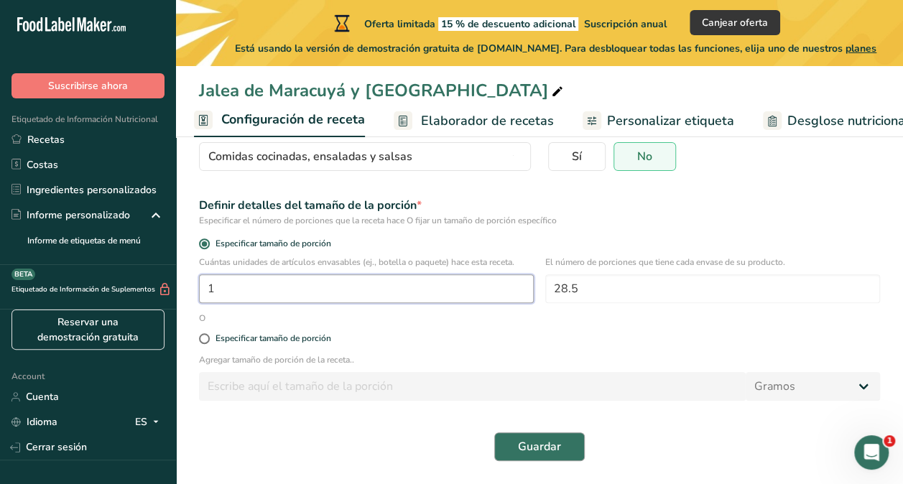
type input "1"
click at [550, 449] on span "Guardar" at bounding box center [539, 446] width 43 height 17
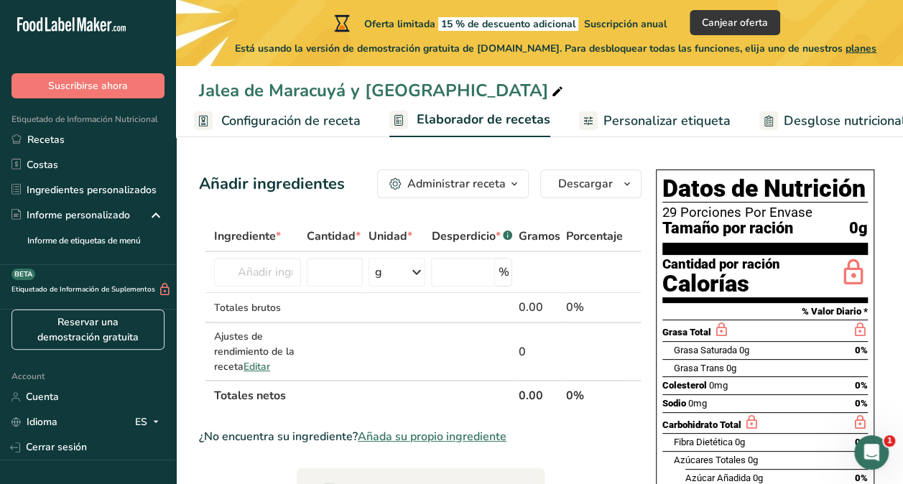
click at [645, 121] on span "Personalizar etiqueta" at bounding box center [666, 120] width 127 height 19
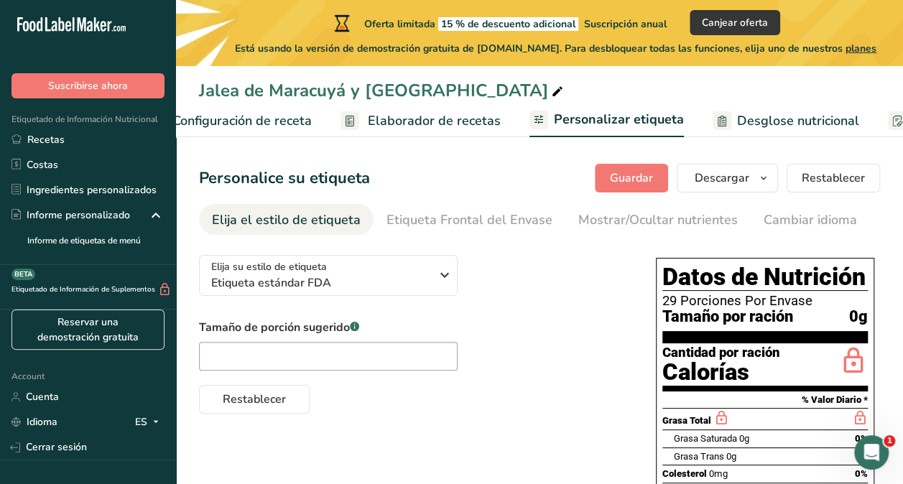
scroll to position [0, 350]
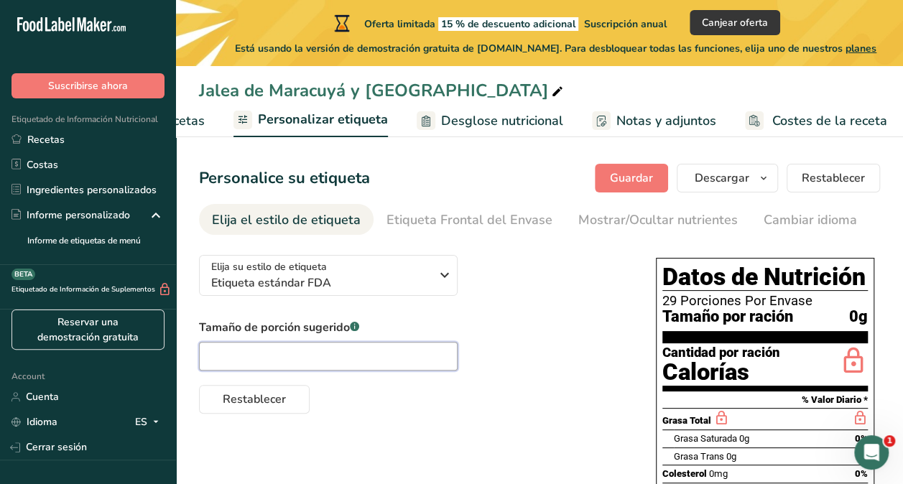
click at [305, 364] on input "text" at bounding box center [328, 356] width 259 height 29
type input "1"
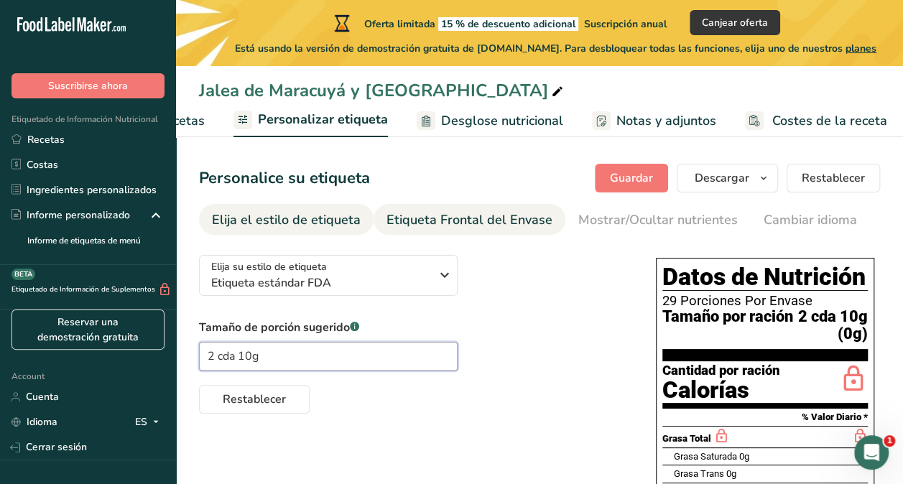
type input "2 cda 10g"
click at [487, 225] on div "Etiqueta Frontal del Envase" at bounding box center [469, 219] width 166 height 19
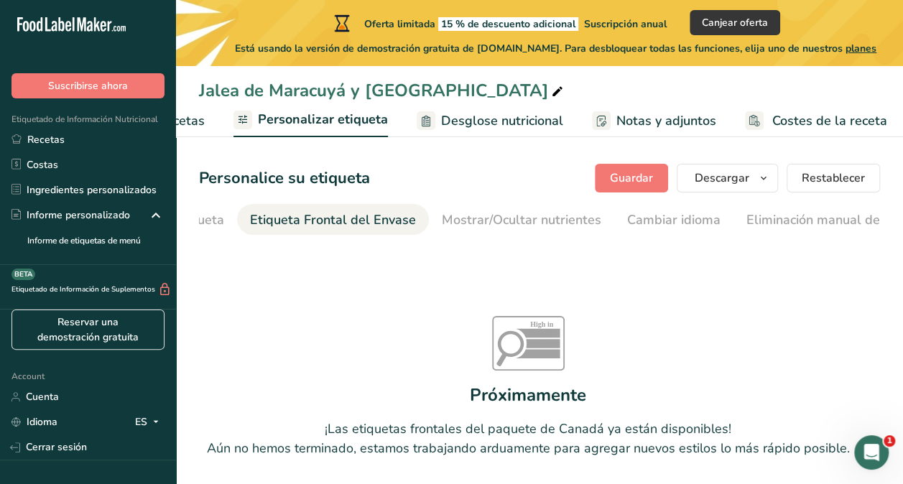
scroll to position [0, 171]
click at [322, 216] on div "Etiqueta Frontal del Envase" at bounding box center [298, 219] width 166 height 19
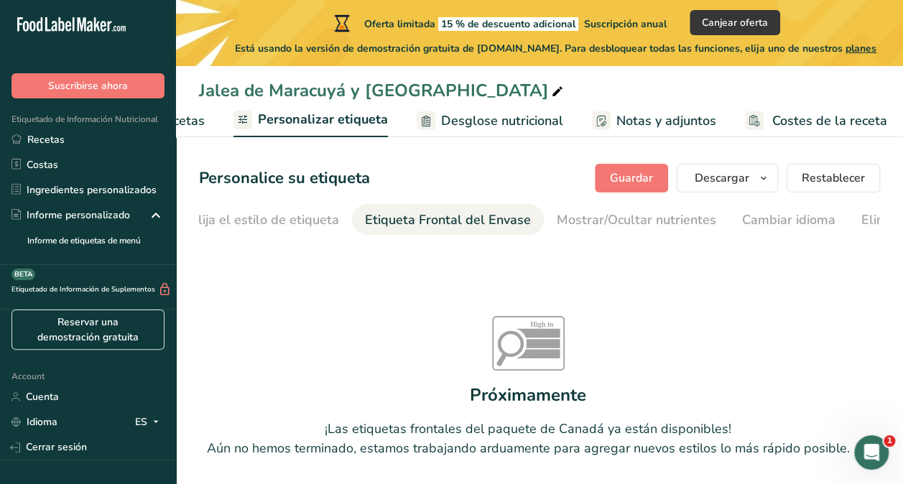
scroll to position [0, 13]
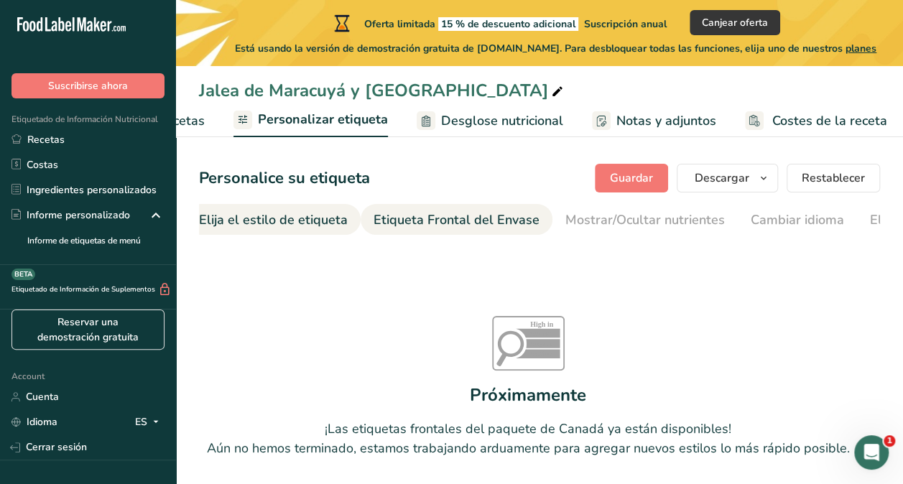
click at [277, 225] on div "Elija el estilo de etiqueta" at bounding box center [273, 219] width 149 height 19
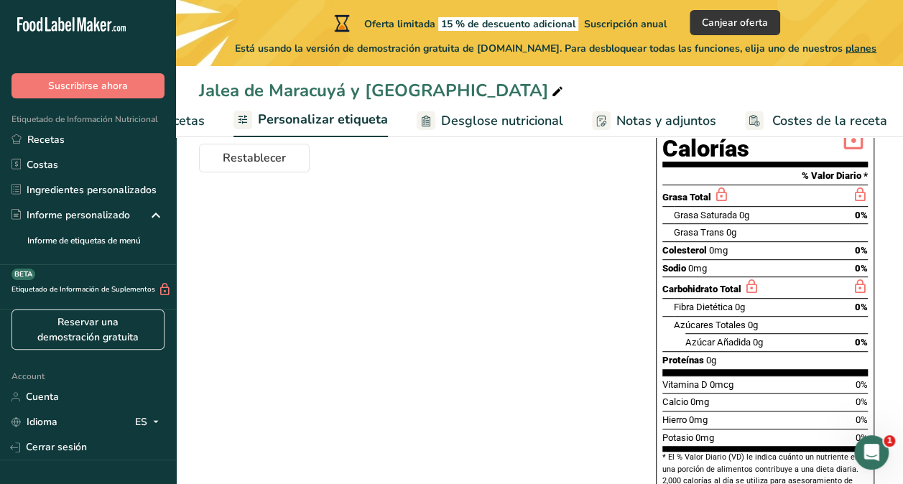
scroll to position [0, 0]
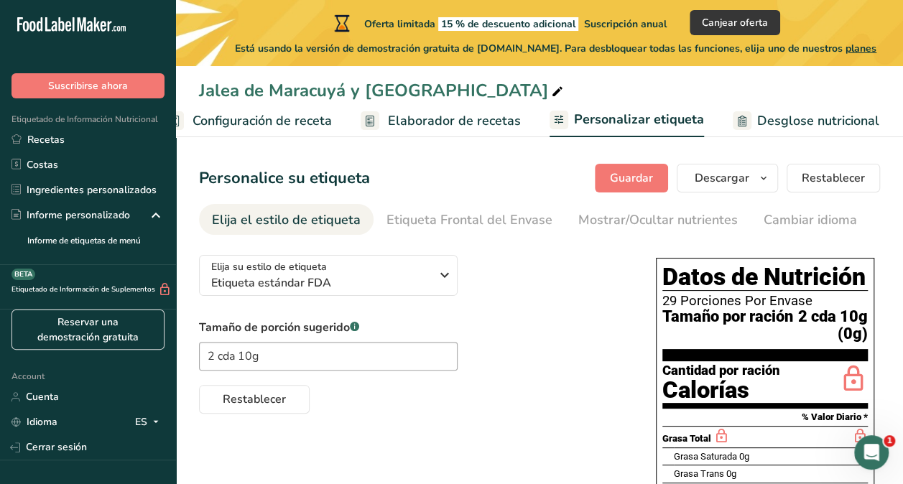
click at [254, 128] on span "Configuración de receta" at bounding box center [261, 120] width 139 height 19
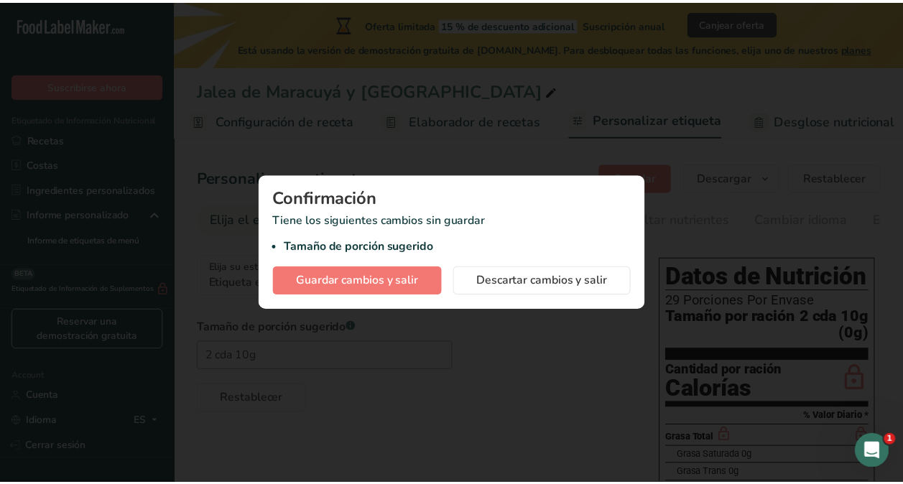
scroll to position [0, 5]
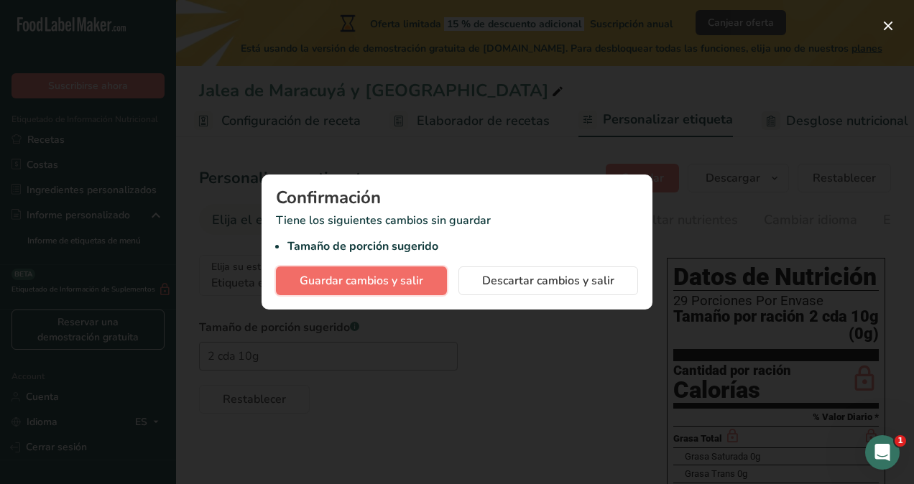
click at [392, 282] on span "Guardar cambios y salir" at bounding box center [361, 280] width 124 height 17
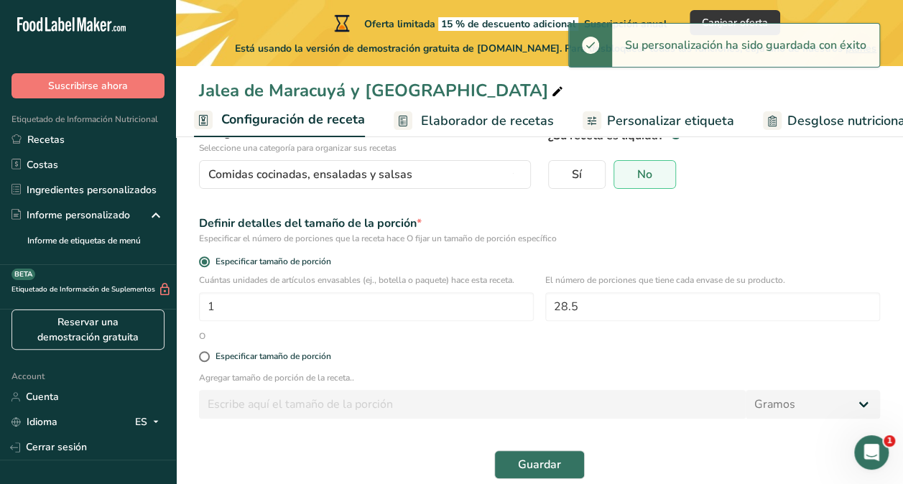
scroll to position [149, 0]
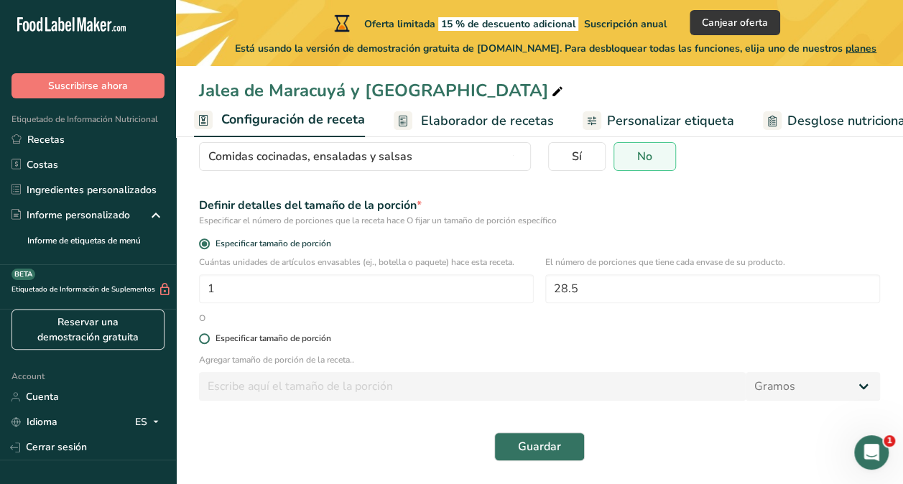
click at [203, 340] on span at bounding box center [204, 338] width 11 height 11
click at [203, 340] on input "Especificar tamaño de porción" at bounding box center [203, 338] width 9 height 9
radio input "true"
radio input "false"
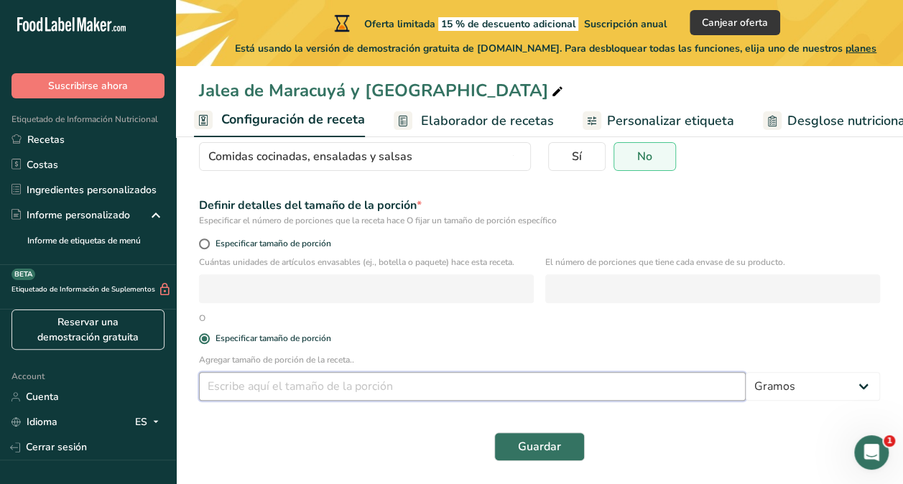
click at [496, 384] on input "number" at bounding box center [472, 386] width 547 height 29
type input "10"
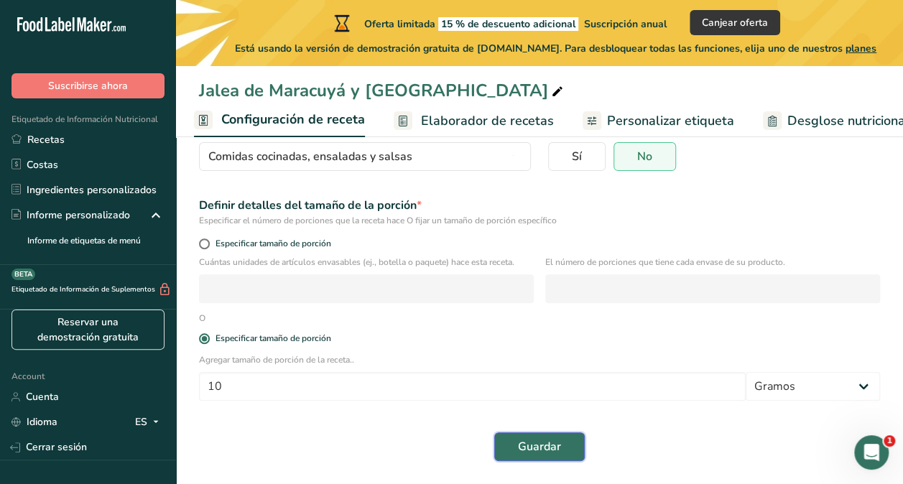
click at [530, 441] on span "Guardar" at bounding box center [539, 446] width 43 height 17
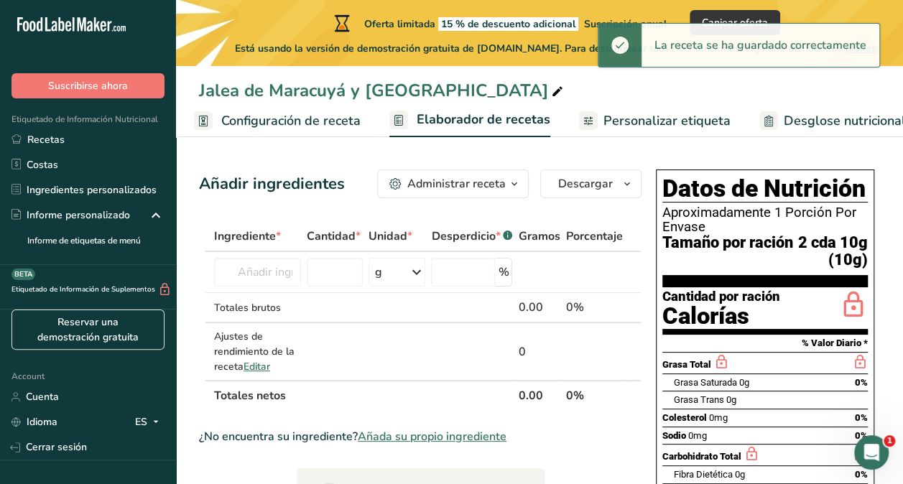
click at [635, 122] on span "Personalizar etiqueta" at bounding box center [666, 120] width 127 height 19
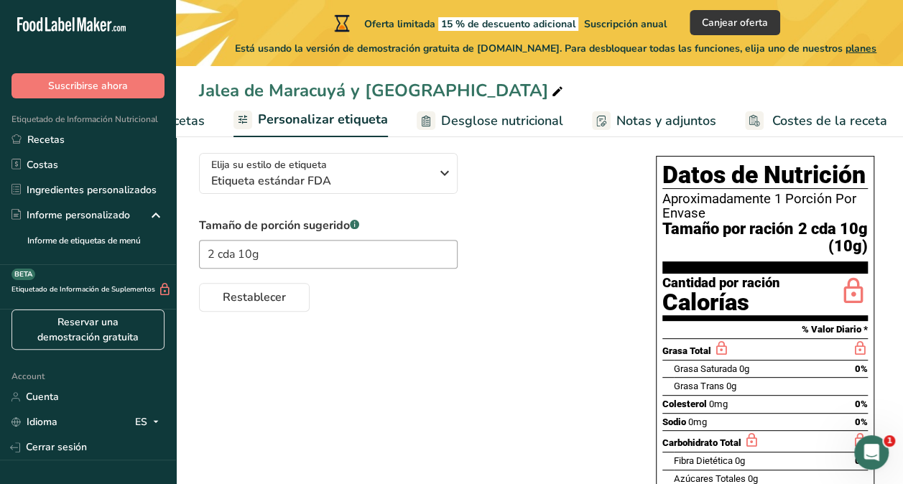
scroll to position [106, 0]
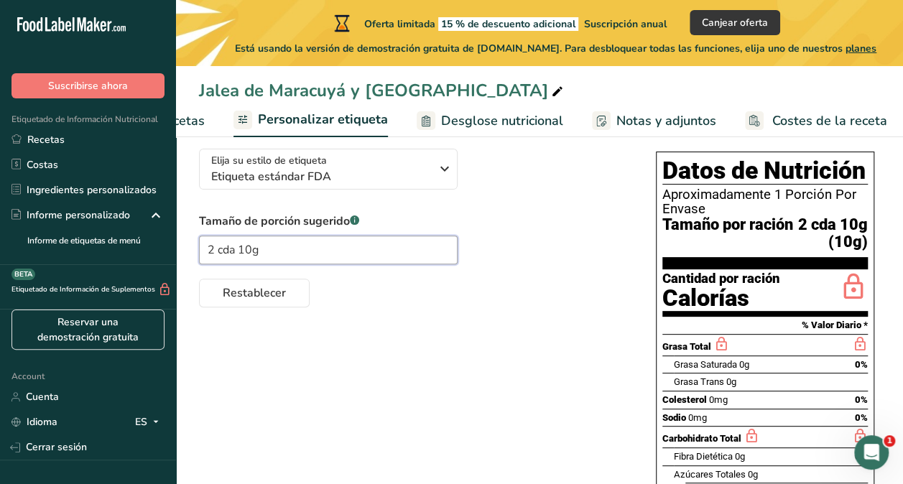
drag, startPoint x: 263, startPoint y: 251, endPoint x: 241, endPoint y: 254, distance: 21.7
click at [241, 254] on input "2 cda 10g" at bounding box center [328, 250] width 259 height 29
type input "2 cda"
click at [513, 355] on div "Elija su estilo de etiqueta Etiqueta estándar FDA EE. UU. (FDA) Etiqueta estánd…" at bounding box center [539, 403] width 681 height 532
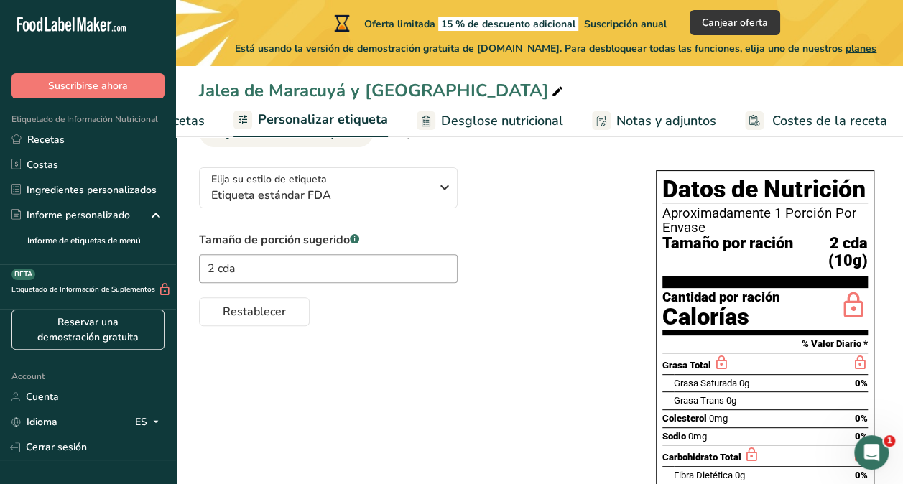
scroll to position [87, 0]
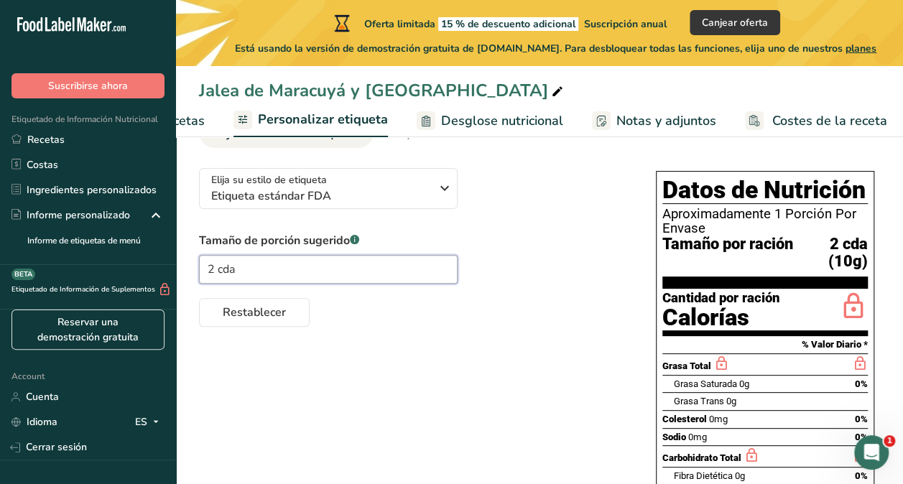
drag, startPoint x: 264, startPoint y: 271, endPoint x: 175, endPoint y: 264, distance: 89.3
click at [175, 264] on div ".a-20{fill:#fff;} Suscribirse ahora Etiquetado de Información Nutricional Recet…" at bounding box center [451, 312] width 903 height 799
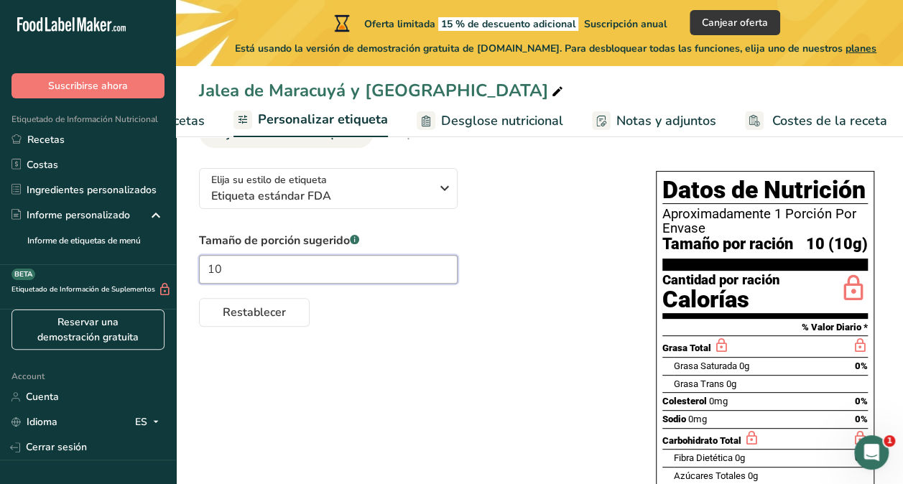
type input "1"
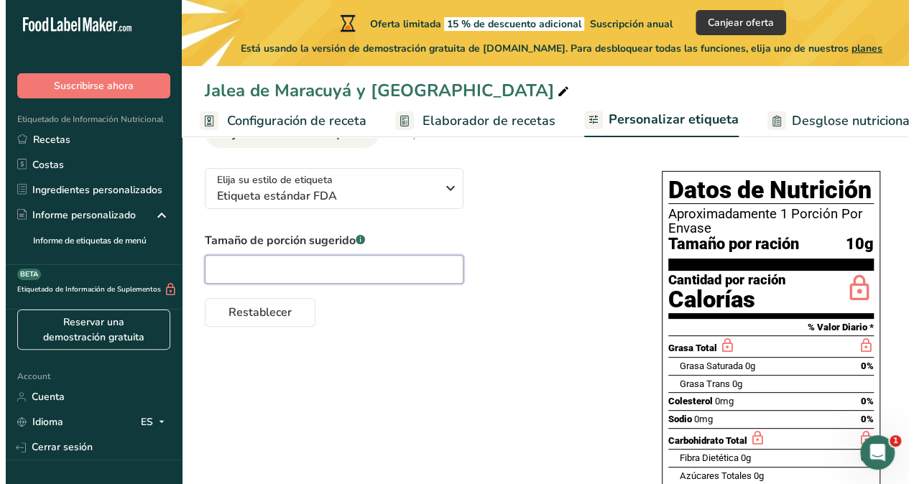
scroll to position [0, 0]
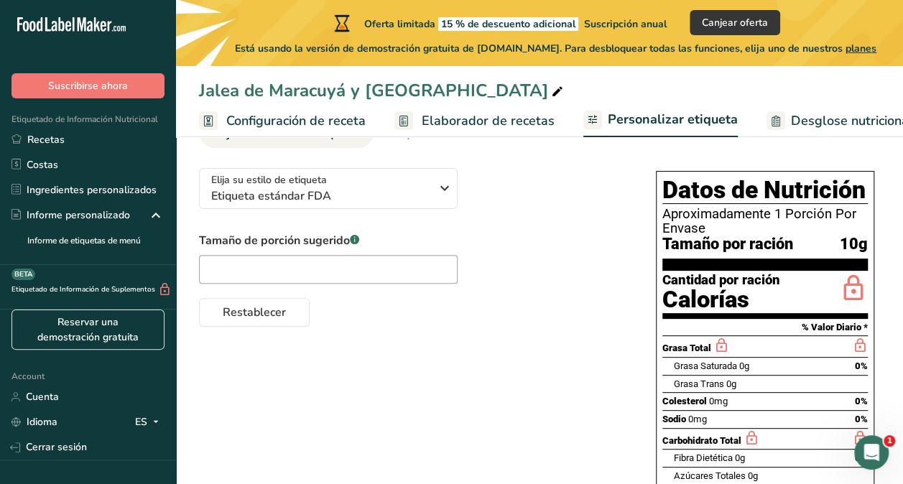
click at [305, 116] on span "Configuración de receta" at bounding box center [295, 120] width 139 height 19
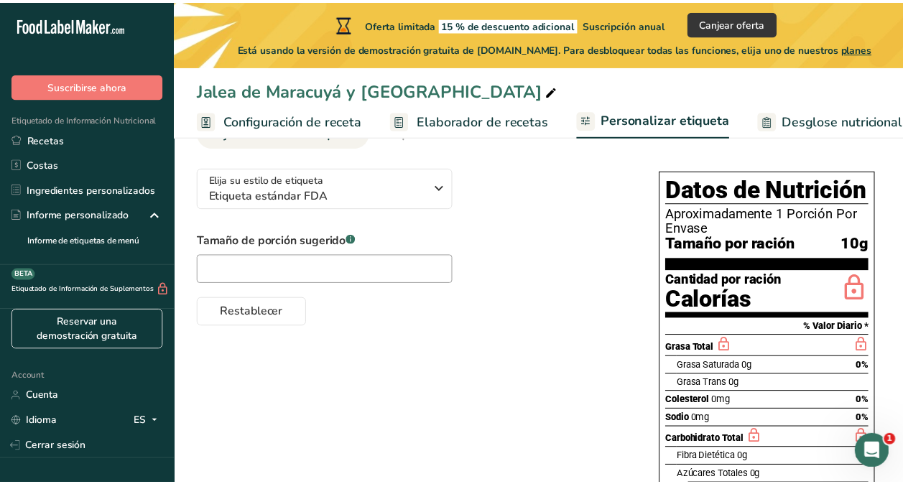
scroll to position [0, 5]
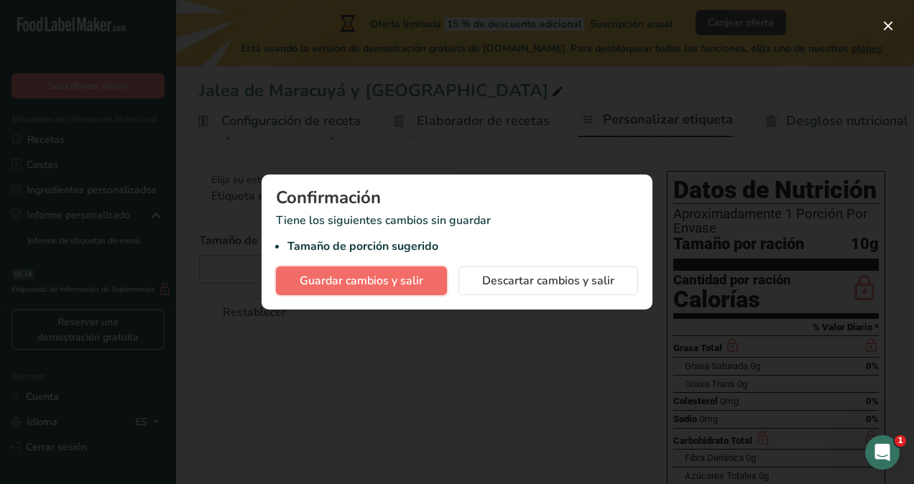
click at [330, 284] on span "Guardar cambios y salir" at bounding box center [361, 280] width 124 height 17
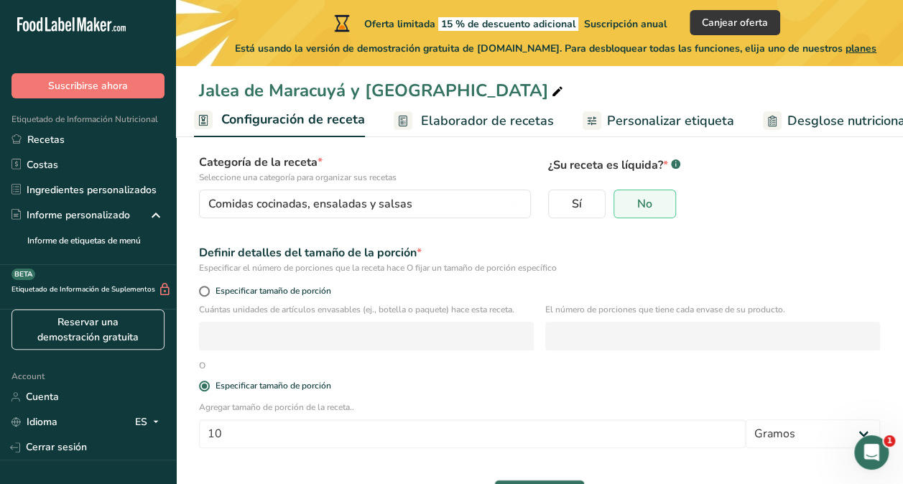
scroll to position [107, 0]
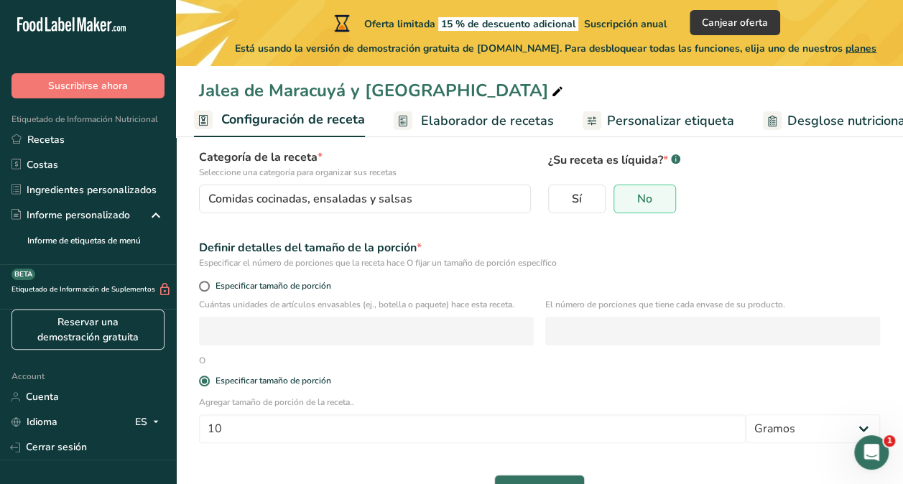
click at [205, 279] on div "Especificar tamaño de porción" at bounding box center [539, 288] width 698 height 20
click at [203, 287] on span at bounding box center [204, 286] width 11 height 11
click at [203, 287] on input "Especificar tamaño de porción" at bounding box center [203, 286] width 9 height 9
radio input "true"
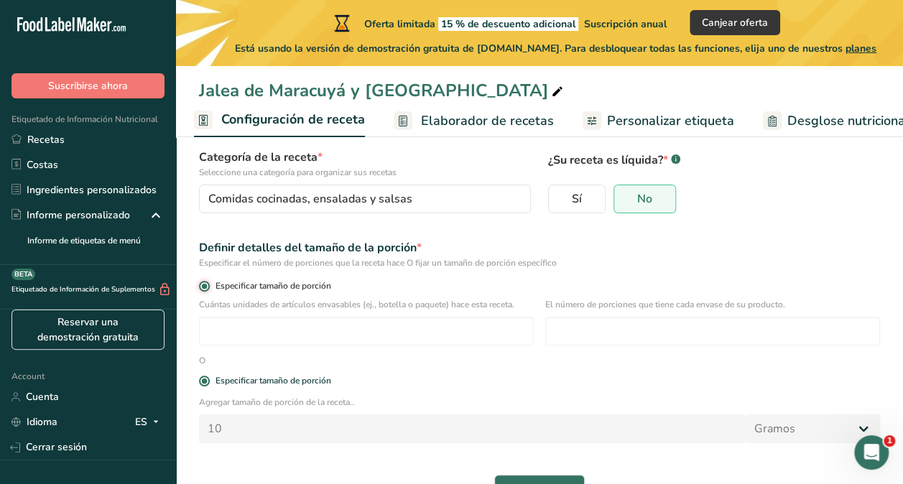
radio input "false"
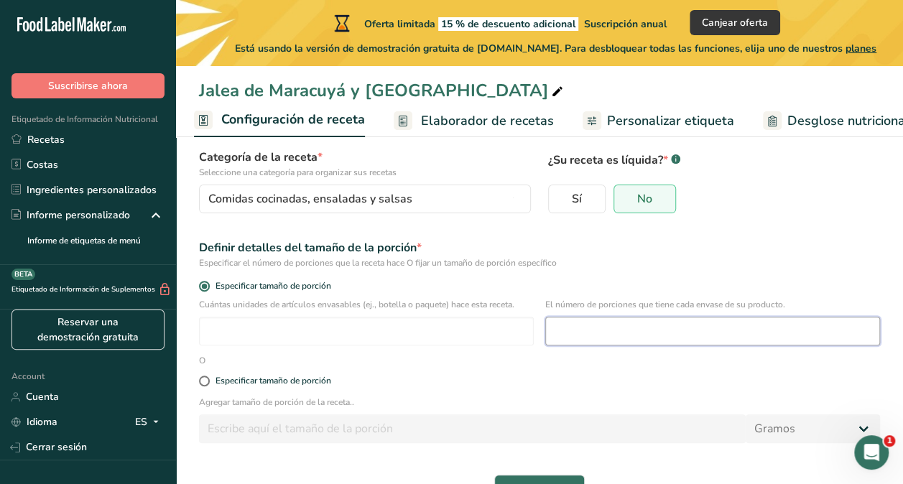
click at [649, 330] on input "number" at bounding box center [712, 331] width 335 height 29
type input "29"
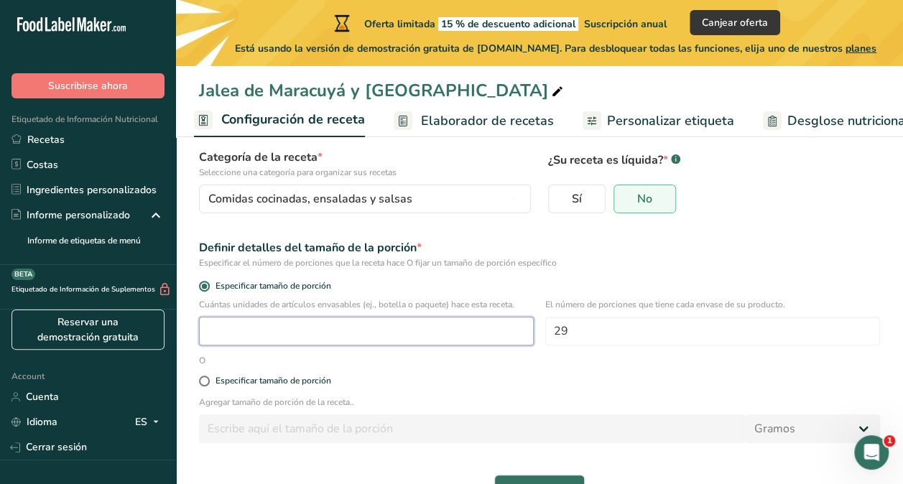
click at [445, 340] on input "number" at bounding box center [366, 331] width 335 height 29
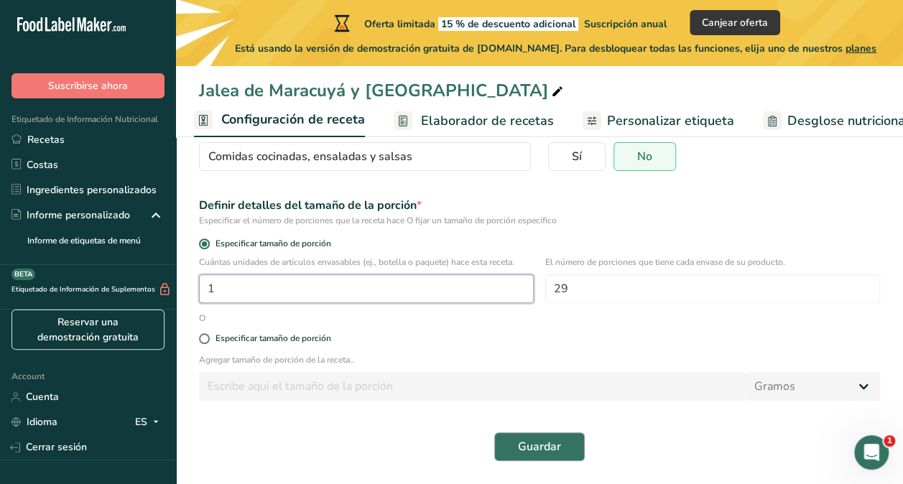
type input "1"
click at [556, 451] on span "Guardar" at bounding box center [539, 446] width 43 height 17
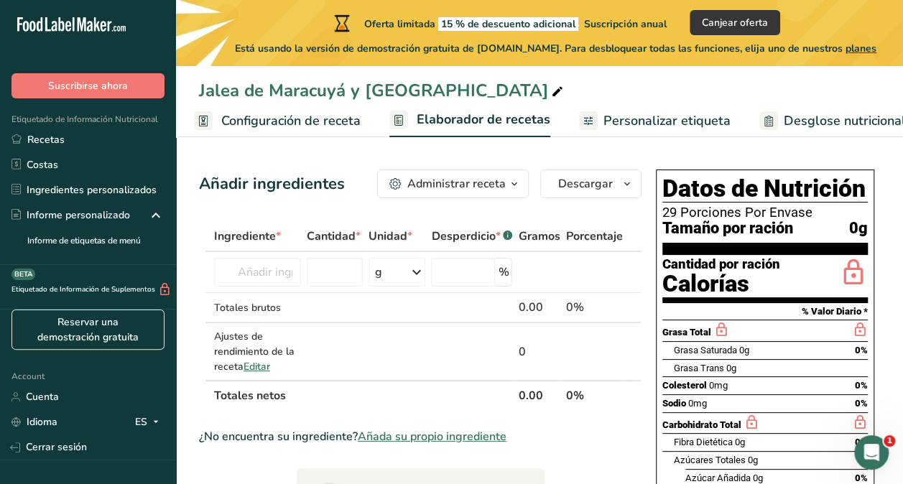
click at [644, 113] on span "Personalizar etiqueta" at bounding box center [666, 120] width 127 height 19
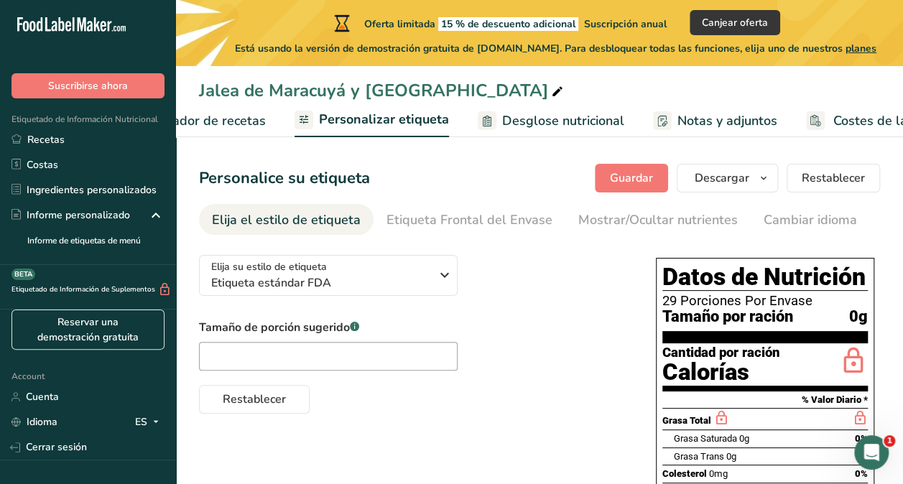
scroll to position [0, 350]
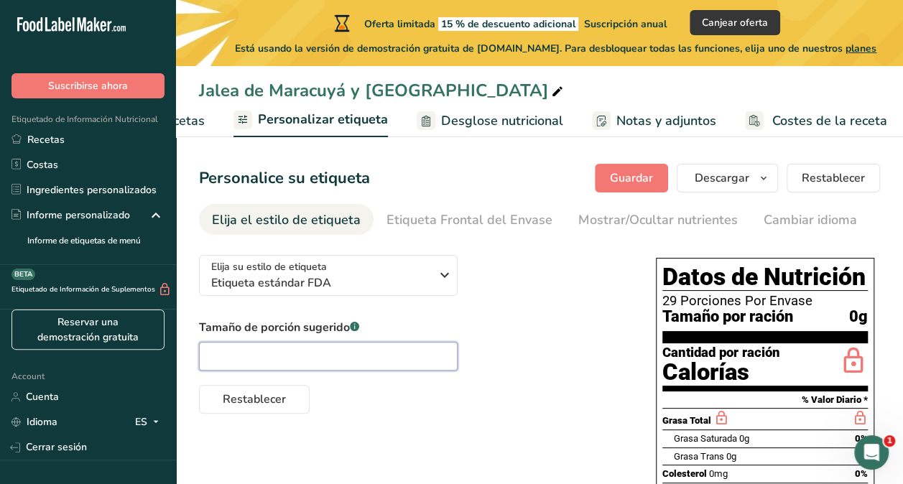
click at [356, 350] on input "text" at bounding box center [328, 356] width 259 height 29
type input "1"
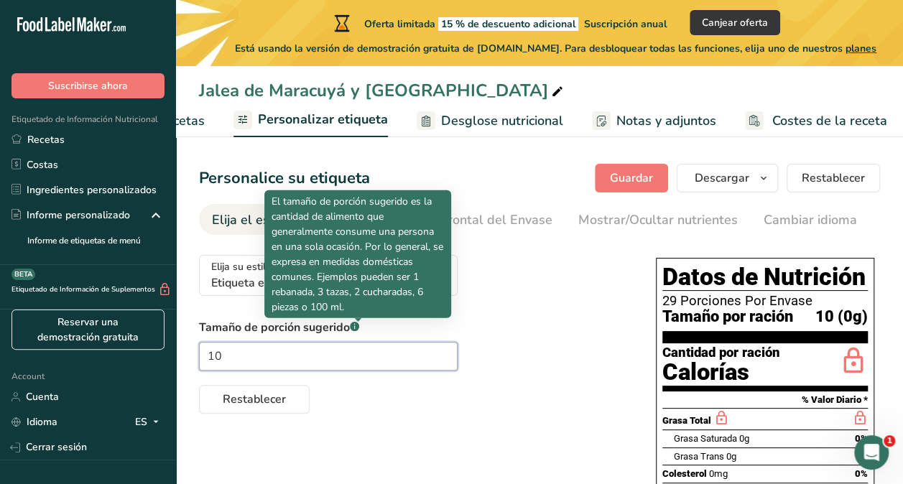
type input "10"
click at [356, 330] on rect at bounding box center [354, 326] width 9 height 9
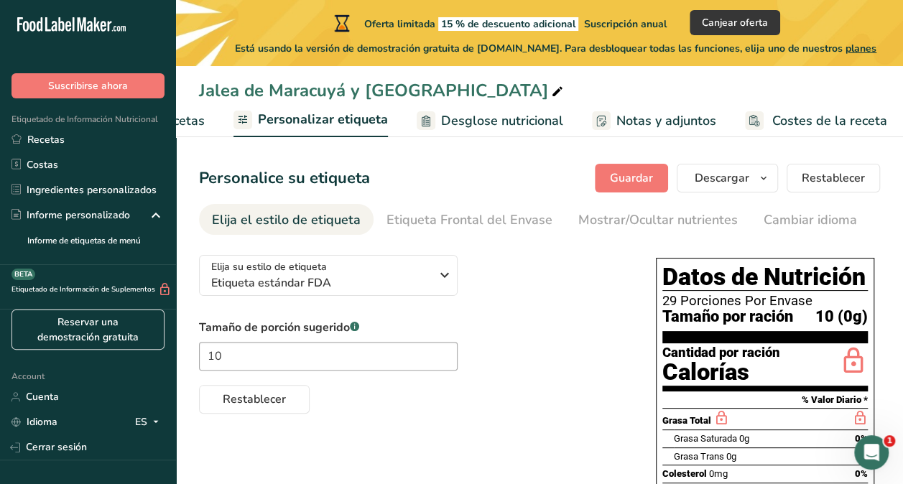
click at [857, 328] on section "Datos de Nutrición 29 Porciones Por Envase Tamaño por ración 10 (0g)" at bounding box center [764, 303] width 205 height 79
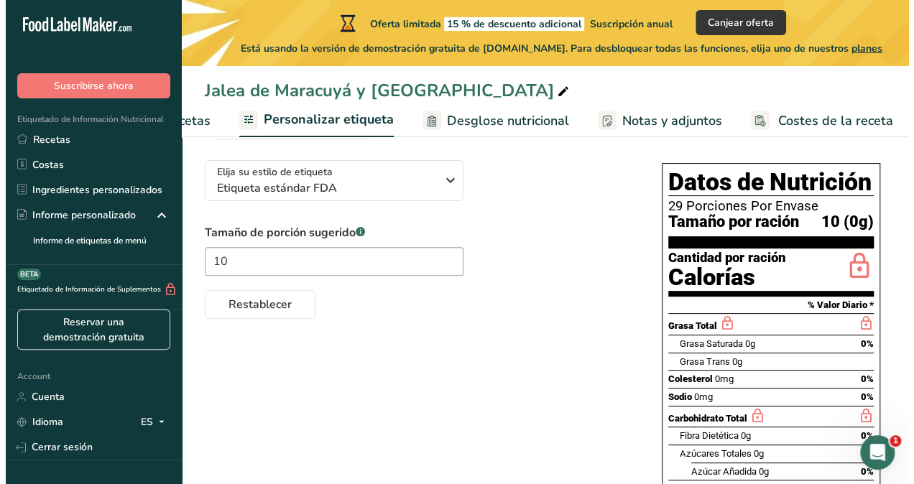
scroll to position [99, 0]
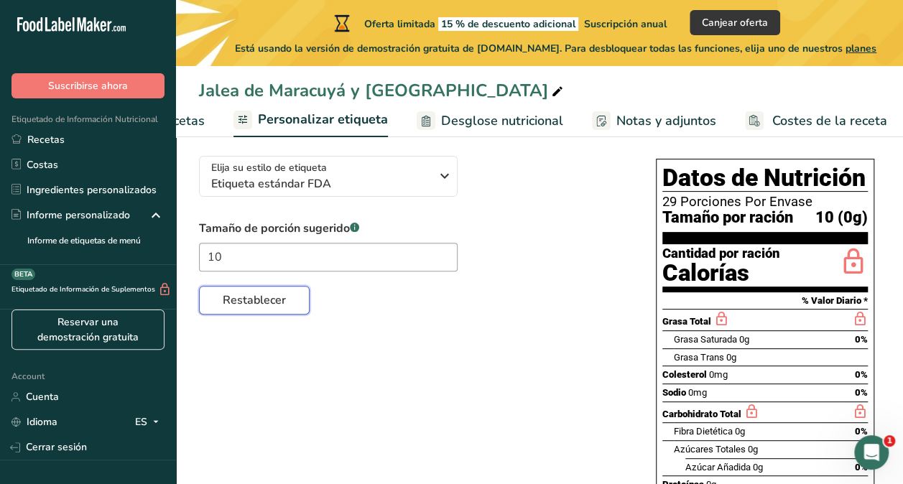
click at [266, 305] on span "Restablecer" at bounding box center [254, 300] width 63 height 17
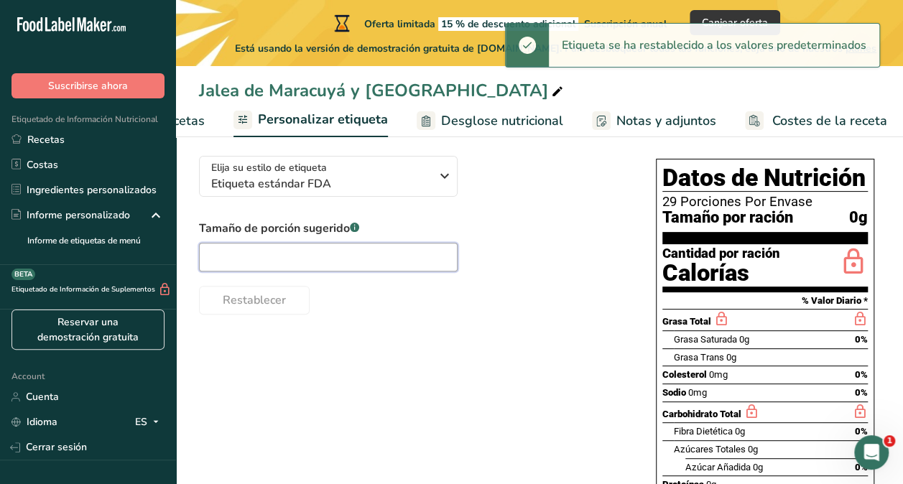
click at [282, 270] on input "text" at bounding box center [328, 257] width 259 height 29
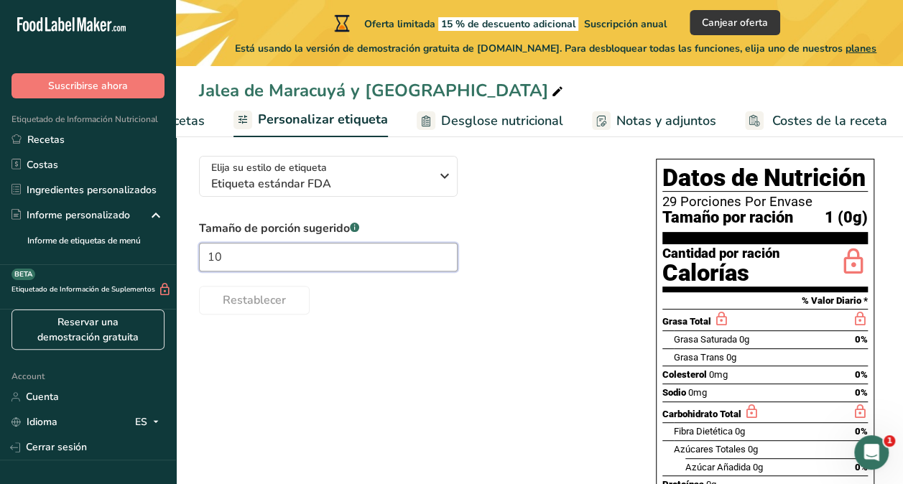
type input "1"
type input "2"
type input "10"
click at [497, 116] on span "Desglose nutricional" at bounding box center [502, 120] width 122 height 19
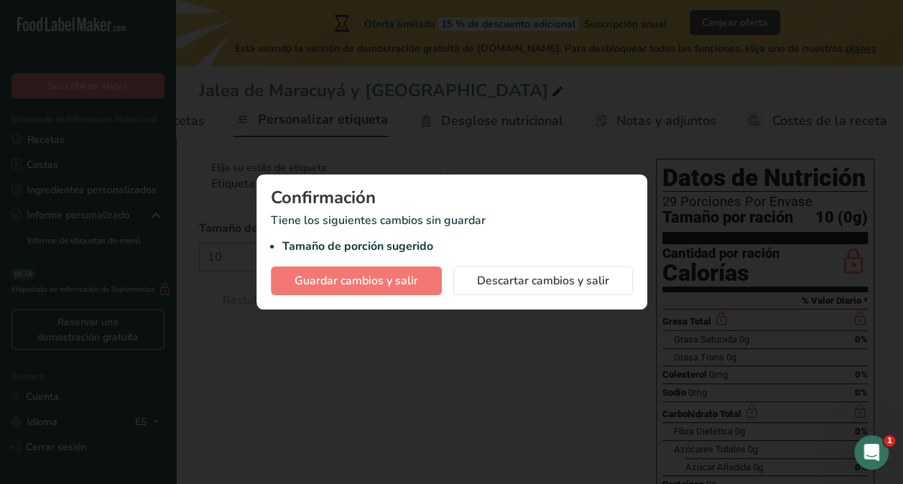
scroll to position [0, 339]
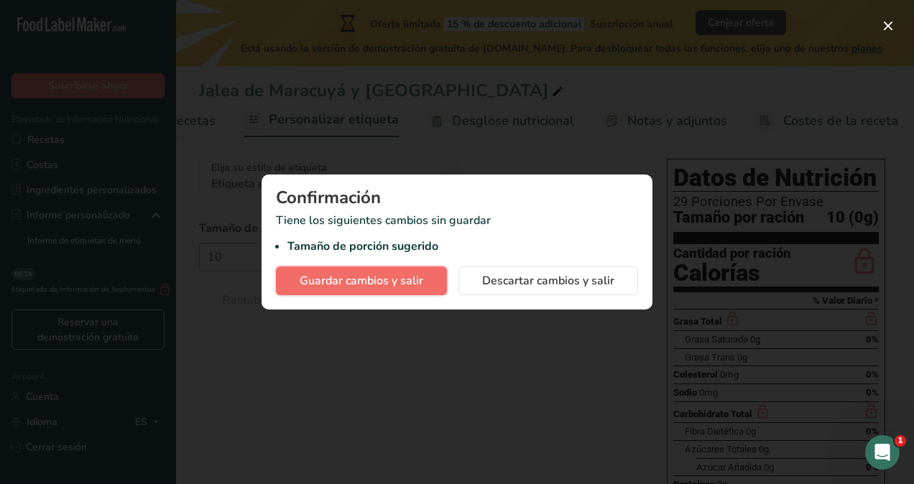
click at [376, 281] on span "Guardar cambios y salir" at bounding box center [361, 280] width 124 height 17
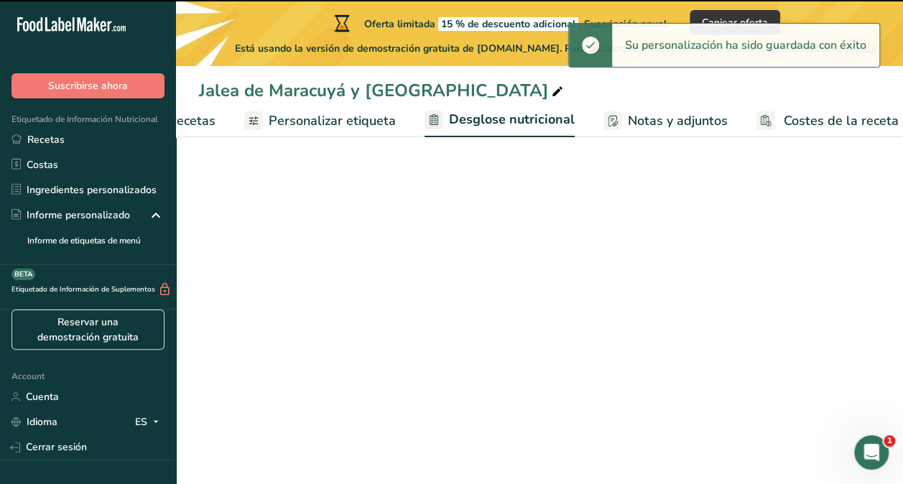
select select "Calories"
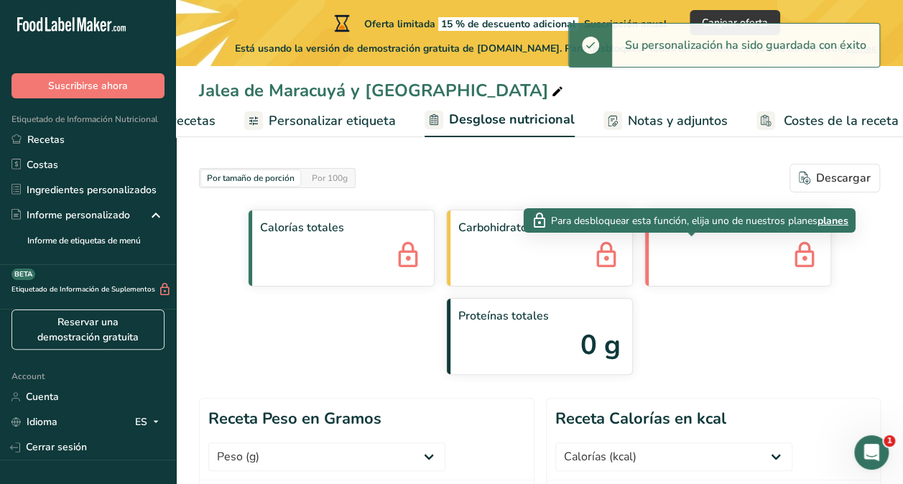
click at [790, 259] on icon at bounding box center [804, 256] width 29 height 39
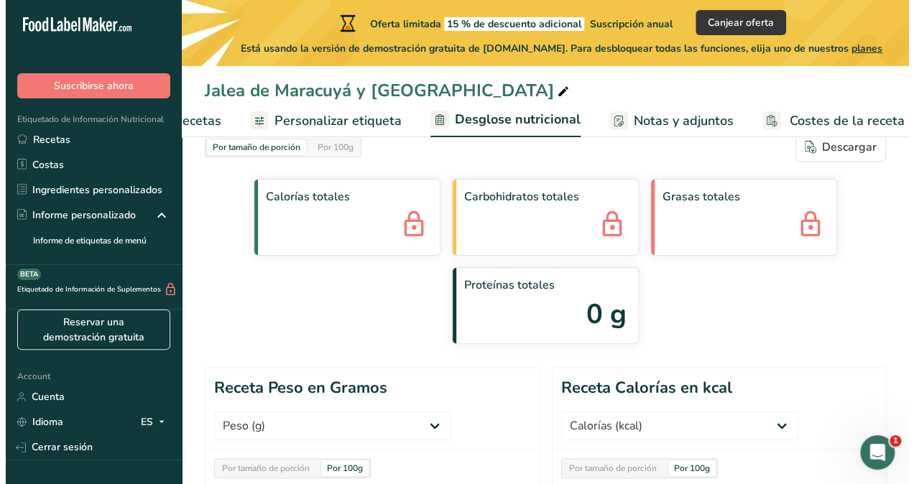
scroll to position [10, 0]
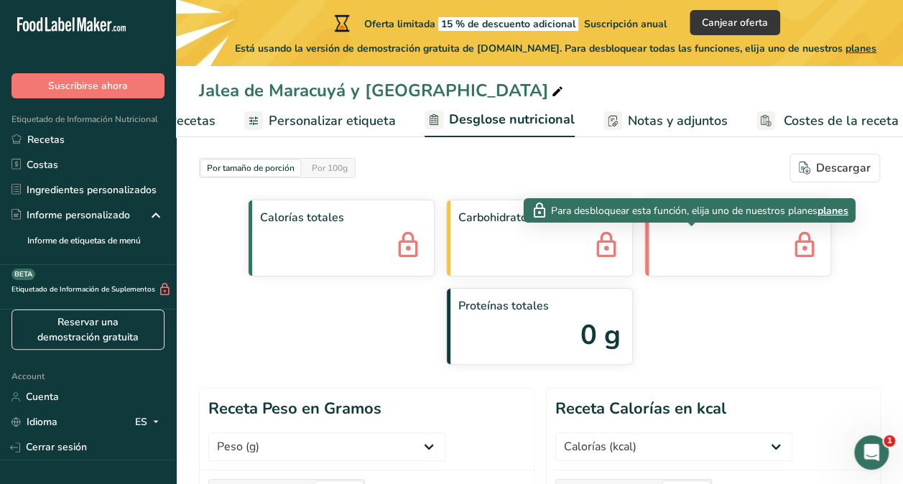
click at [836, 210] on span "planes" at bounding box center [832, 210] width 31 height 15
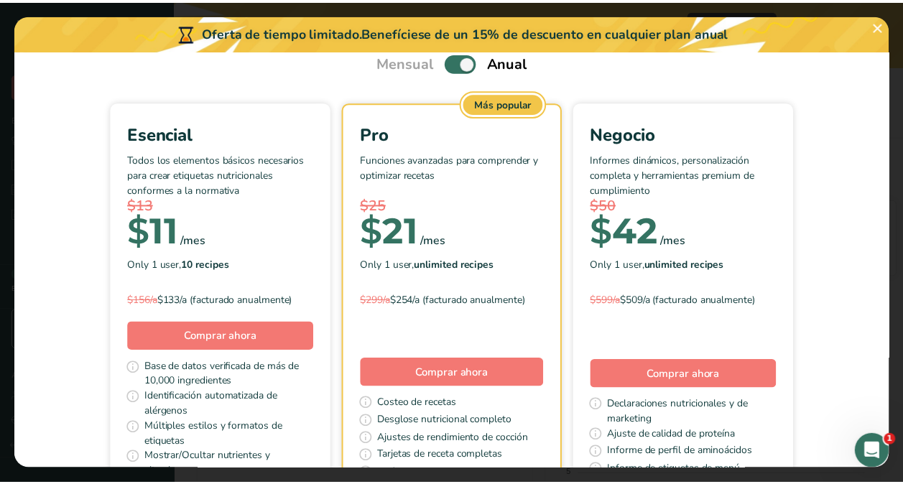
scroll to position [0, 0]
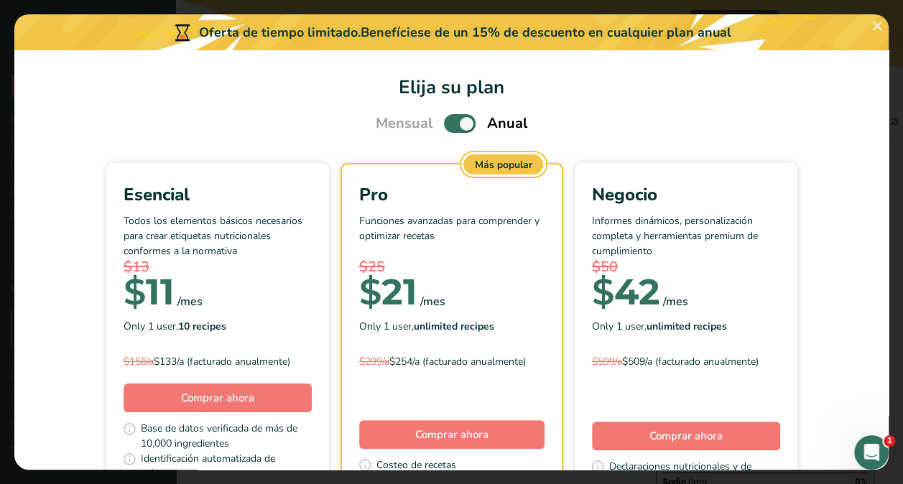
scroll to position [99, 0]
